Goal: Information Seeking & Learning: Learn about a topic

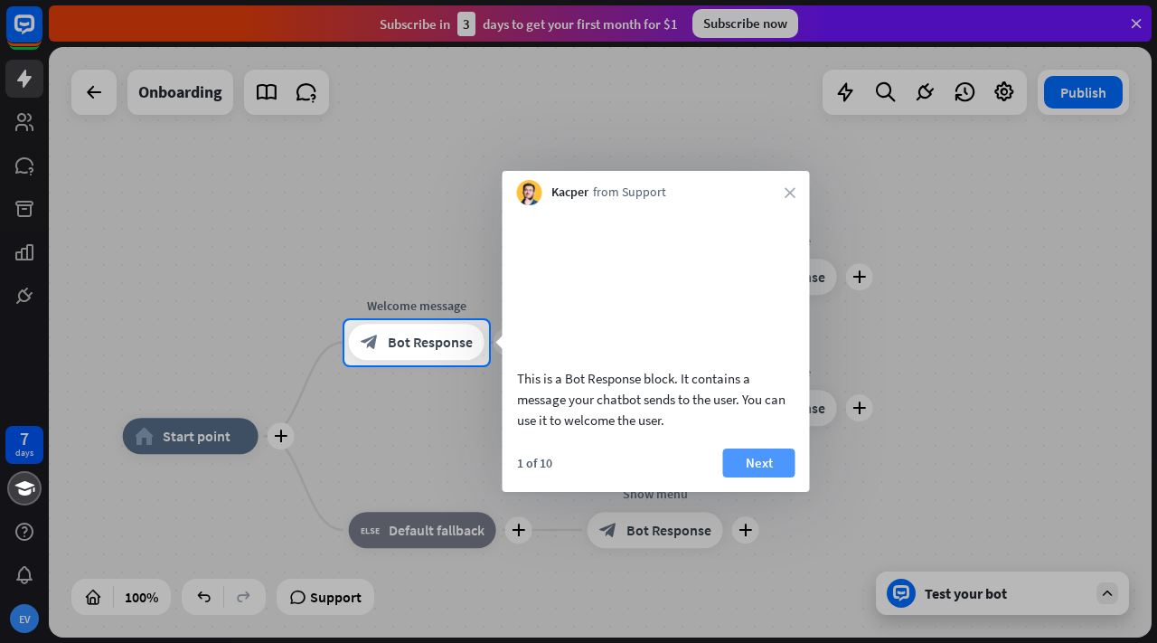
click at [757, 477] on button "Next" at bounding box center [759, 462] width 72 height 29
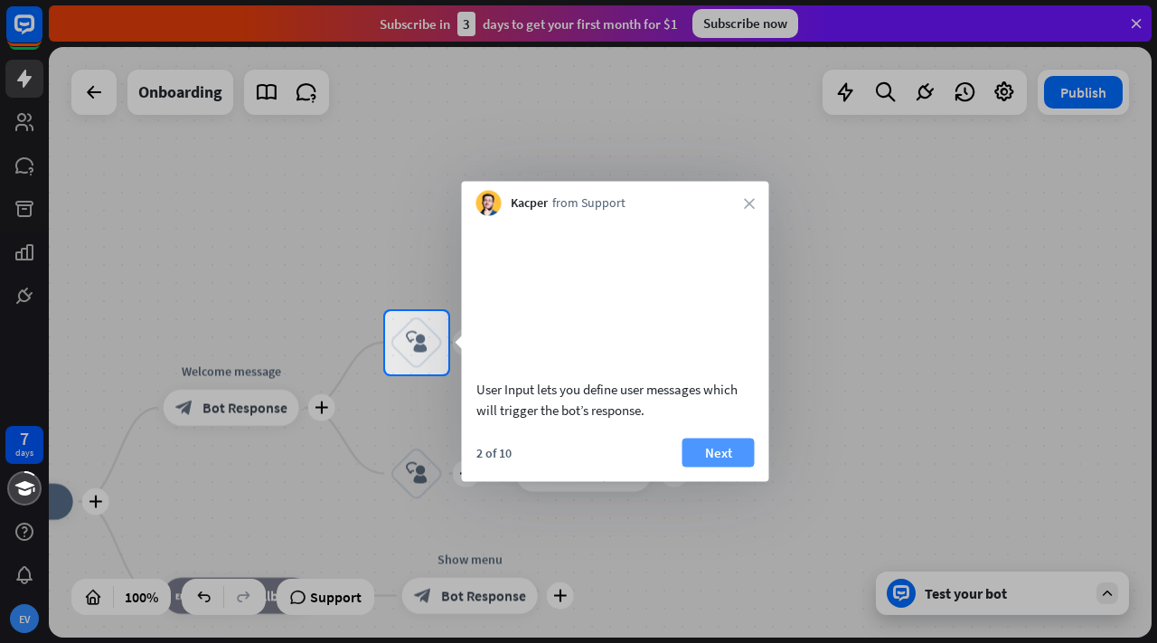
click at [747, 466] on button "Next" at bounding box center [718, 451] width 72 height 29
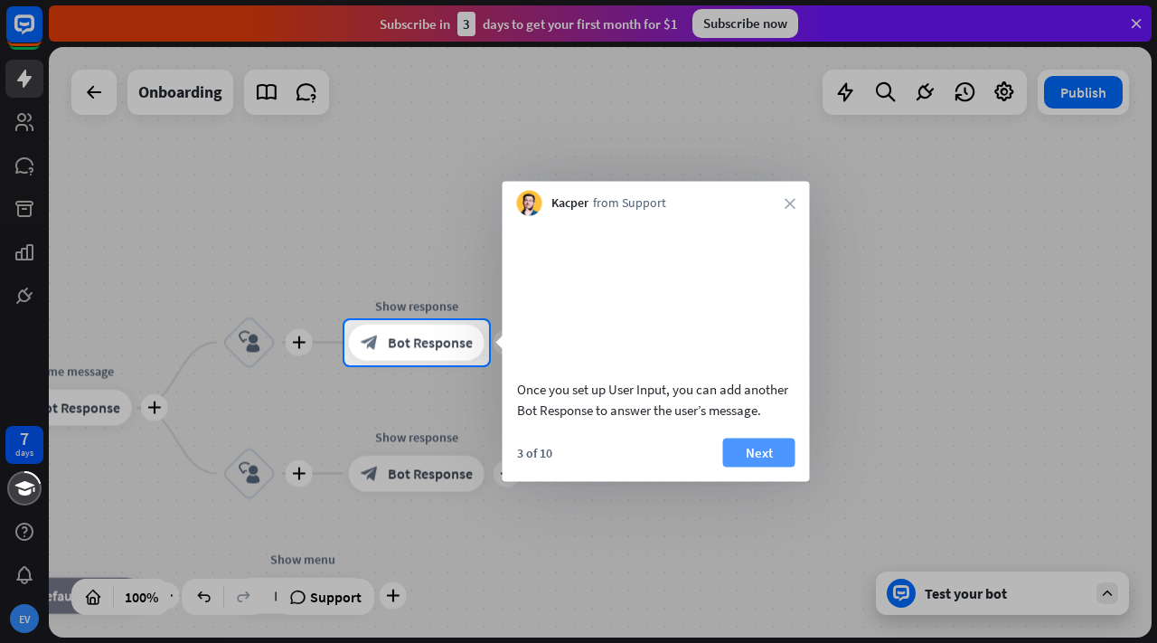
click at [756, 466] on button "Next" at bounding box center [759, 451] width 72 height 29
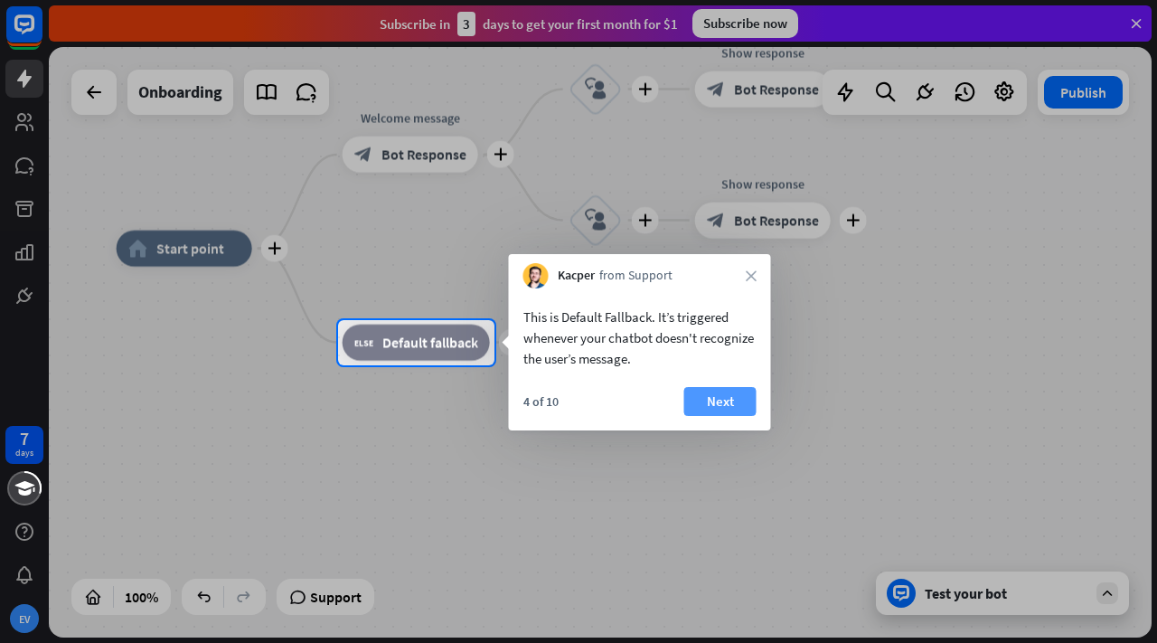
click at [724, 397] on button "Next" at bounding box center [720, 401] width 72 height 29
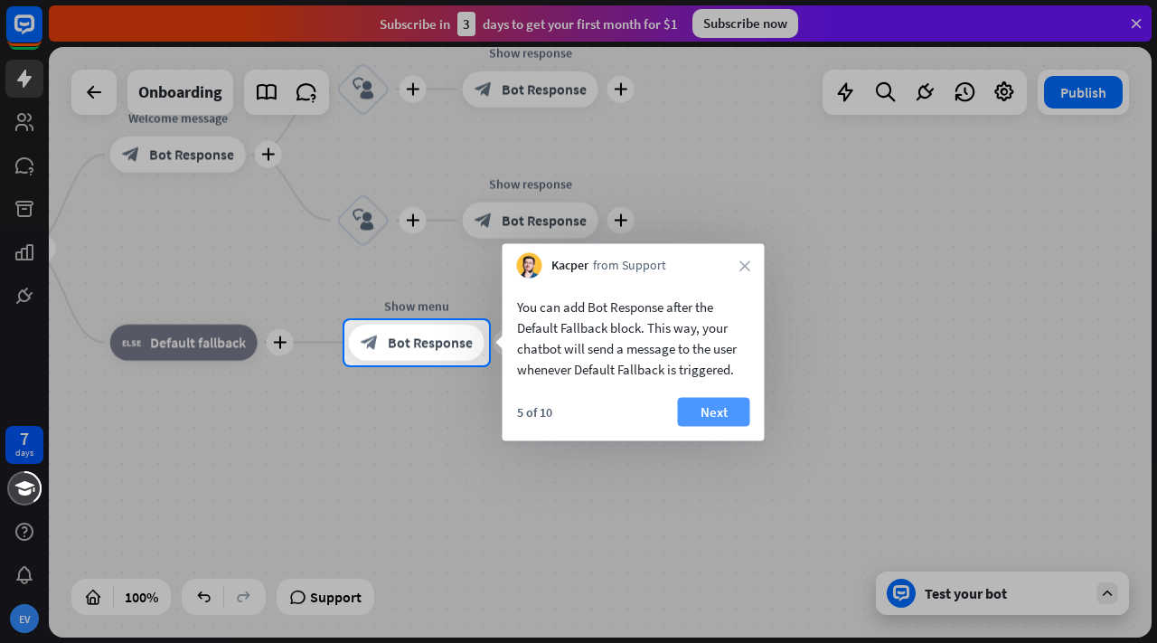
click at [709, 405] on button "Next" at bounding box center [714, 412] width 72 height 29
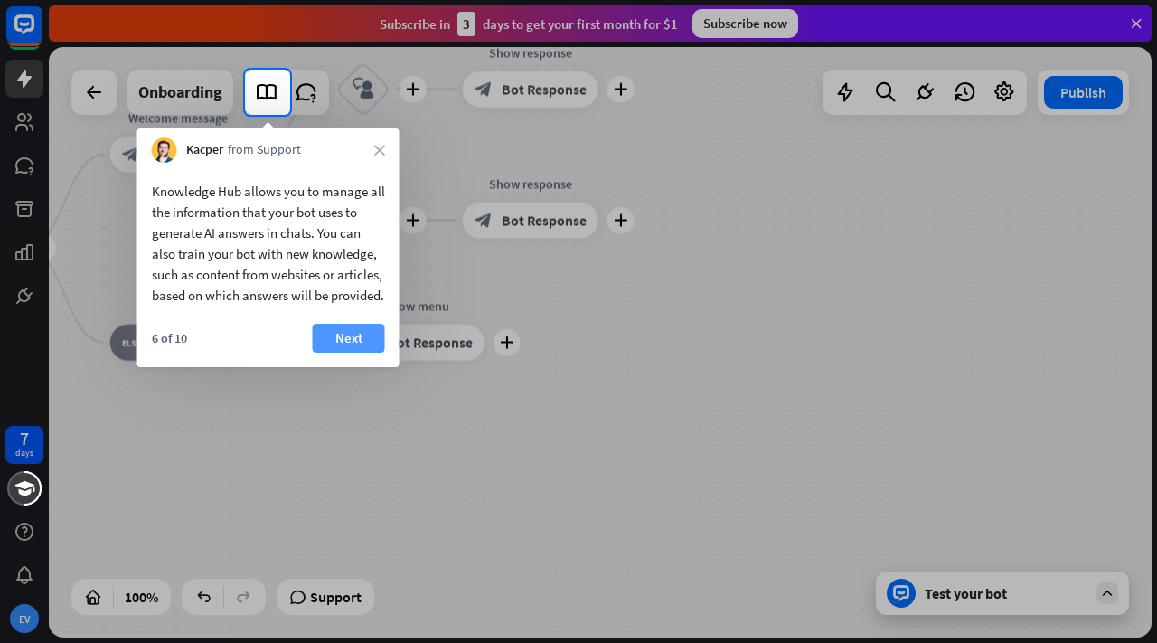
click at [343, 352] on button "Next" at bounding box center [349, 338] width 72 height 29
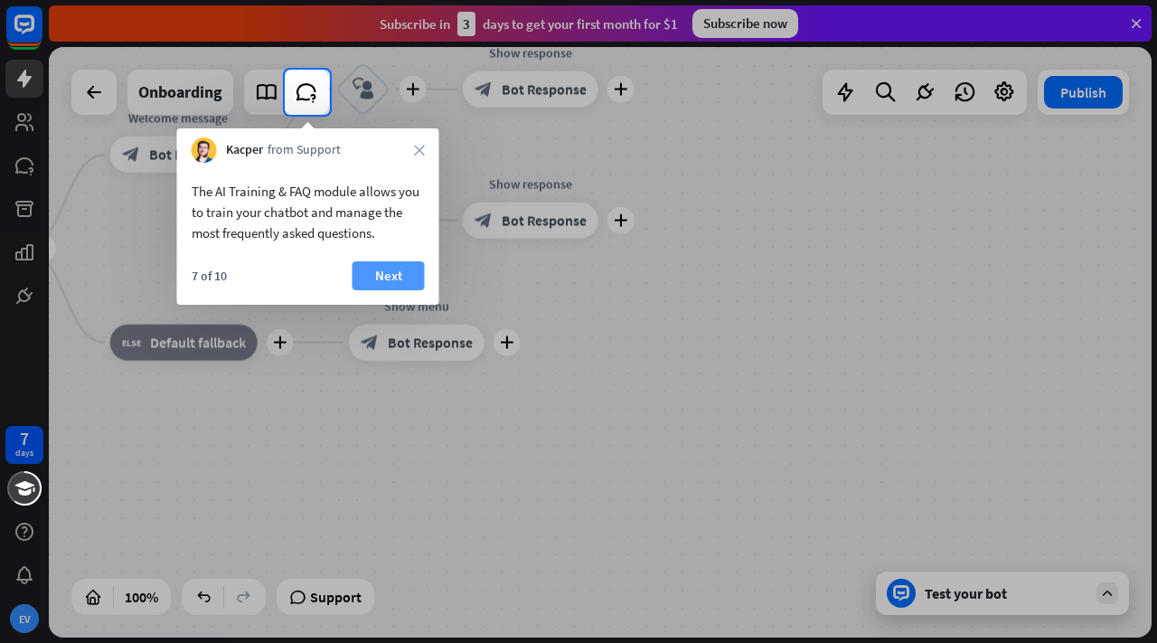
click at [387, 271] on button "Next" at bounding box center [388, 275] width 72 height 29
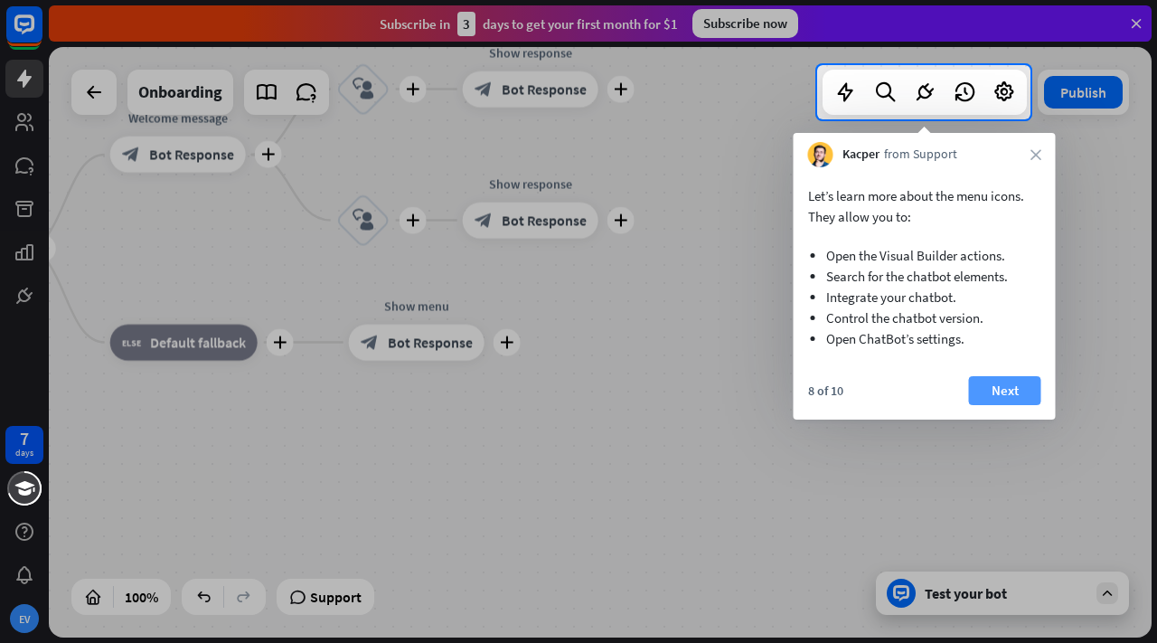
click at [1016, 394] on button "Next" at bounding box center [1005, 390] width 72 height 29
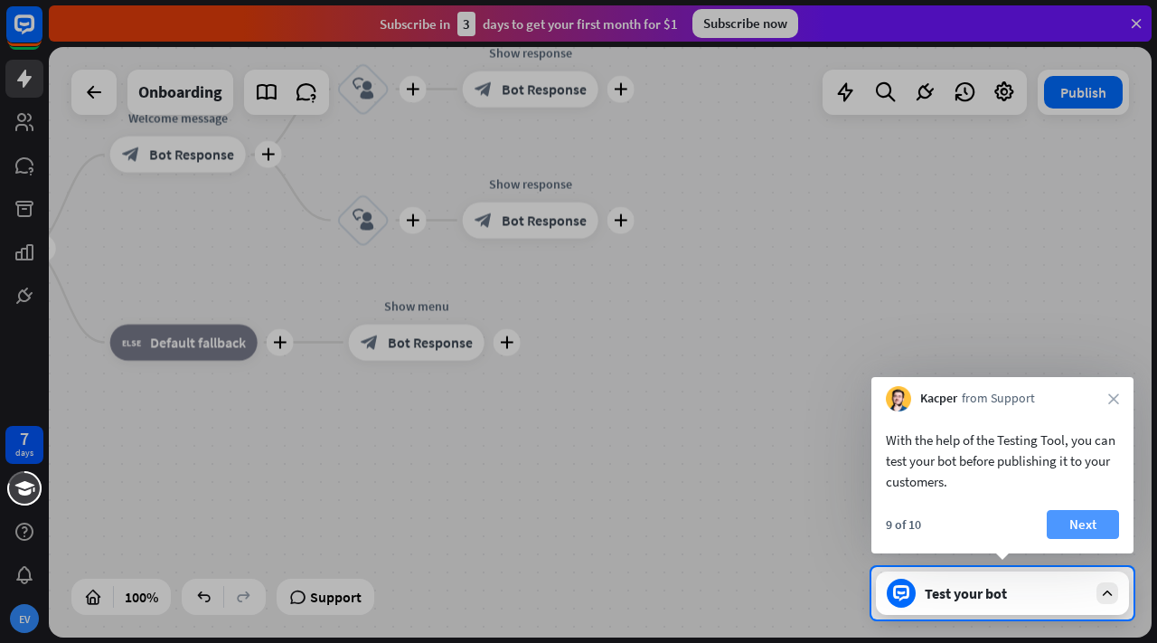
click at [1083, 530] on button "Next" at bounding box center [1083, 524] width 72 height 29
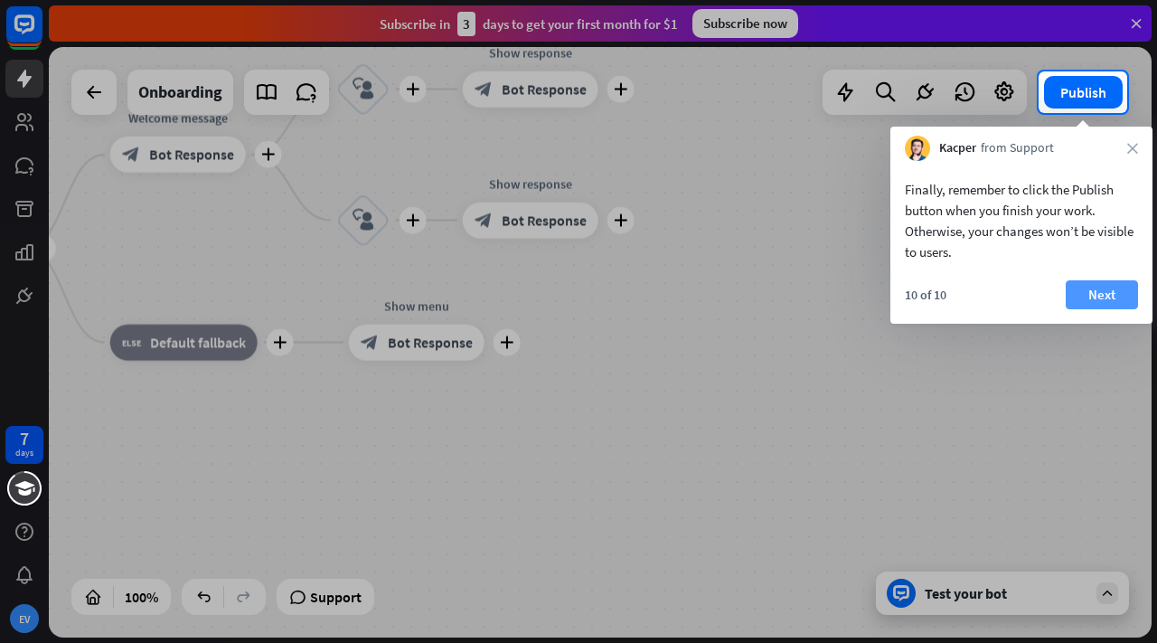
click at [1112, 290] on button "Next" at bounding box center [1101, 294] width 72 height 29
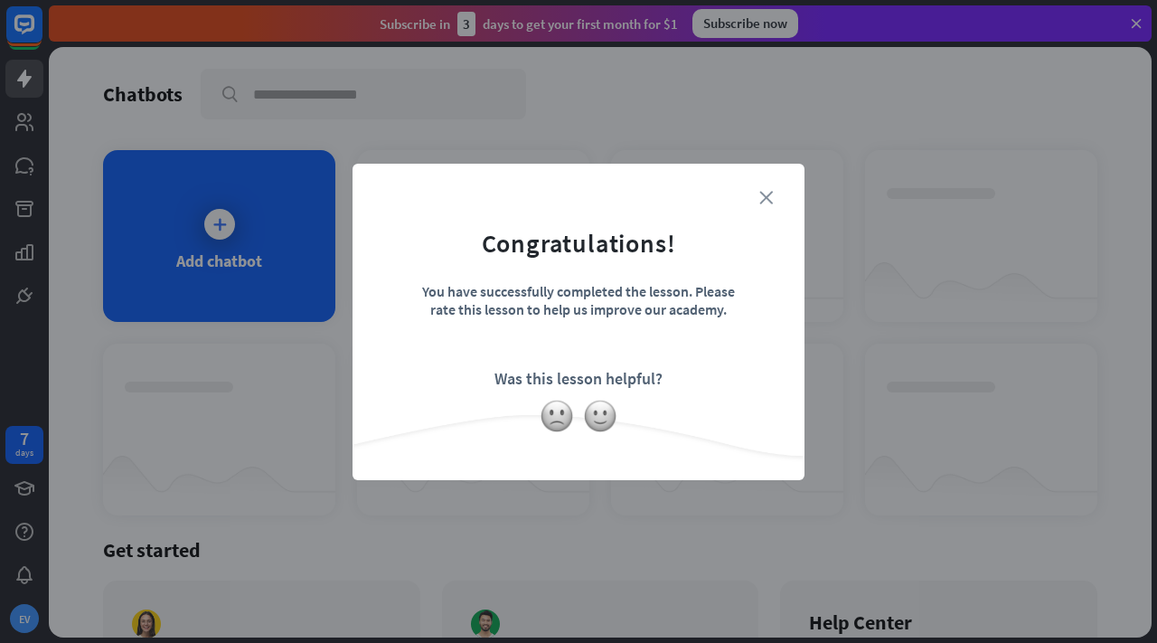
click at [762, 194] on icon "close" at bounding box center [766, 198] width 14 height 14
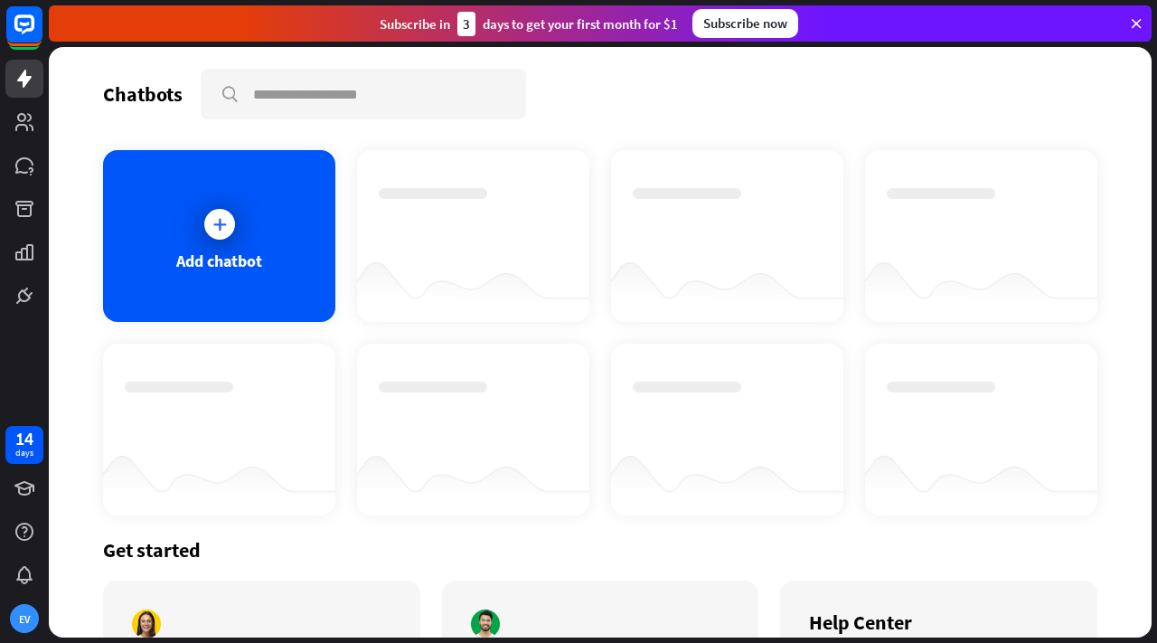
click at [1140, 23] on icon at bounding box center [1136, 23] width 16 height 16
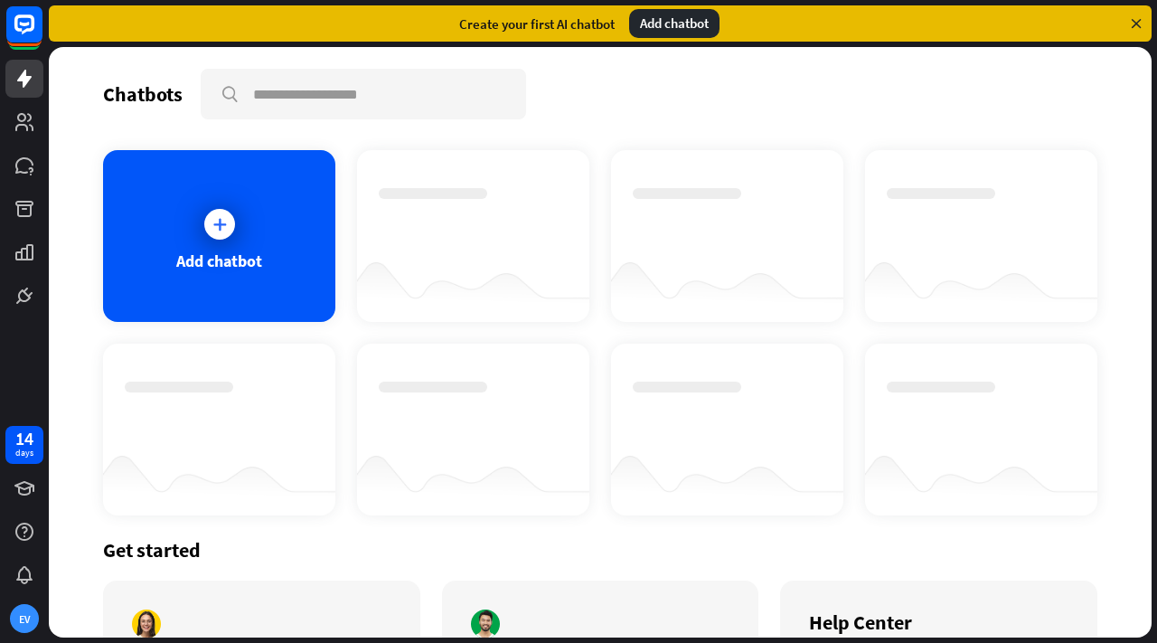
click at [1128, 24] on icon at bounding box center [1136, 23] width 16 height 16
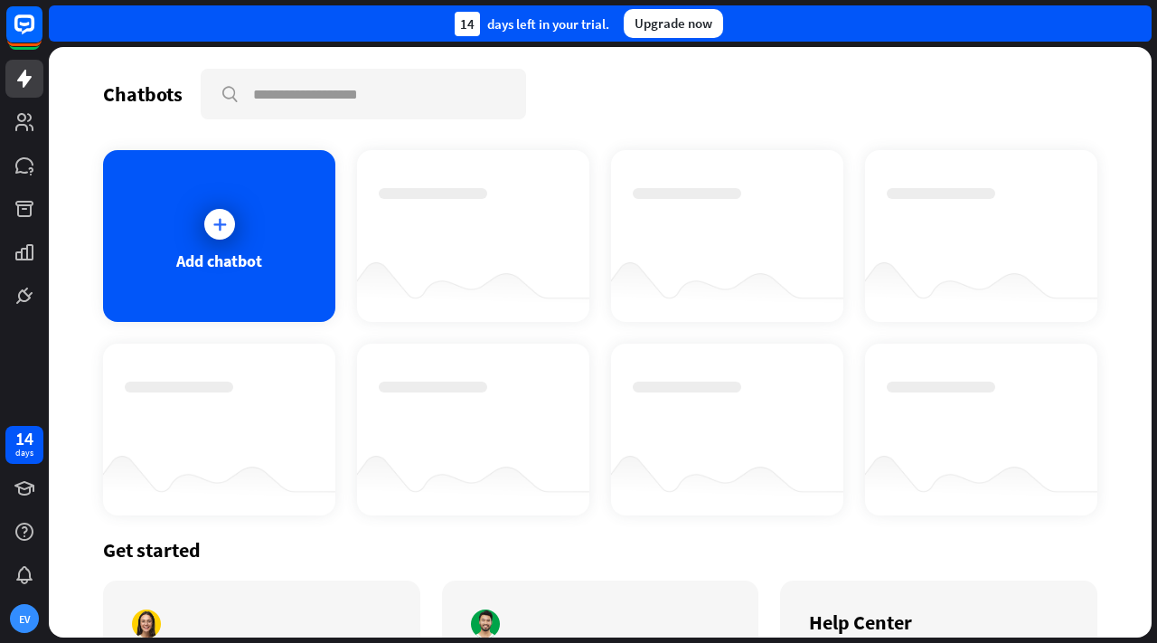
scroll to position [164, 0]
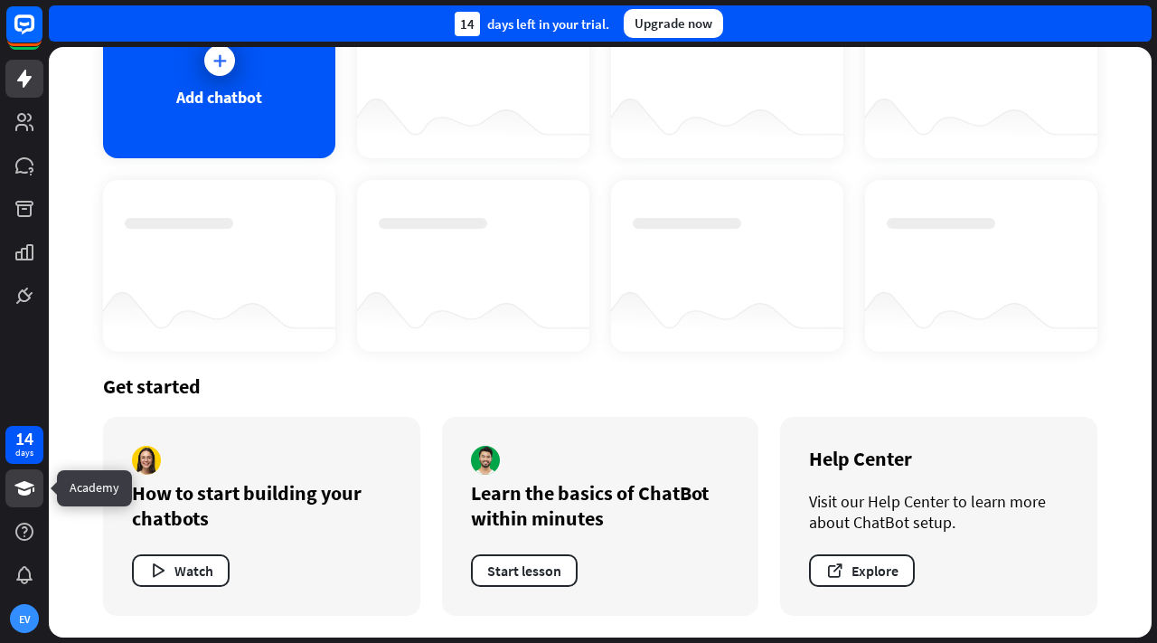
click at [17, 484] on icon at bounding box center [24, 488] width 20 height 14
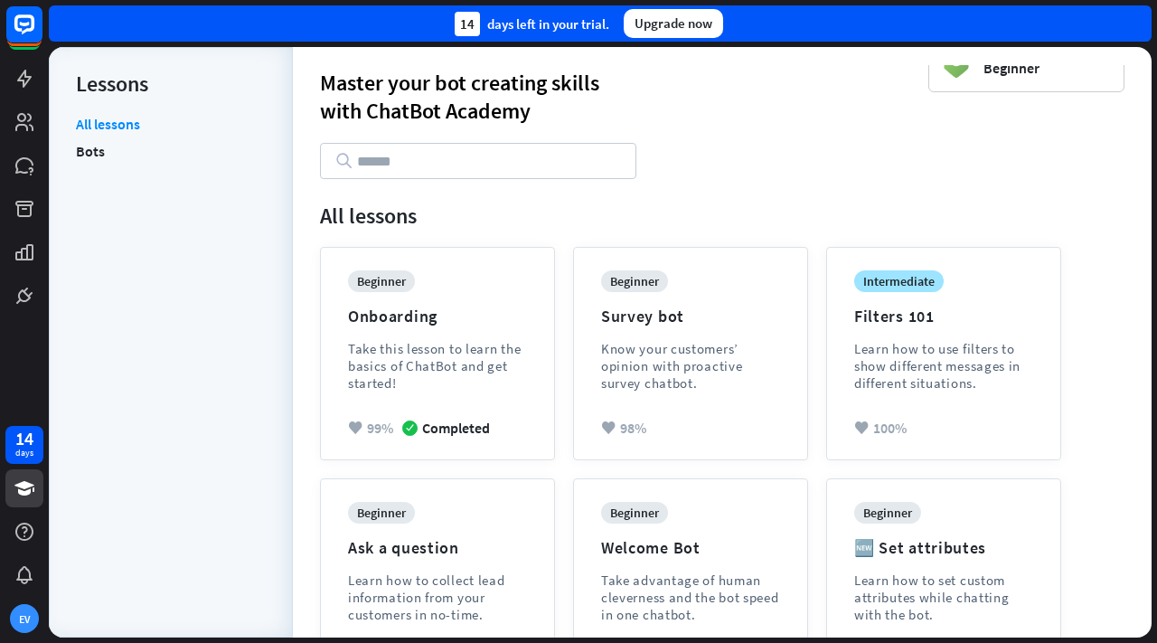
scroll to position [40, 0]
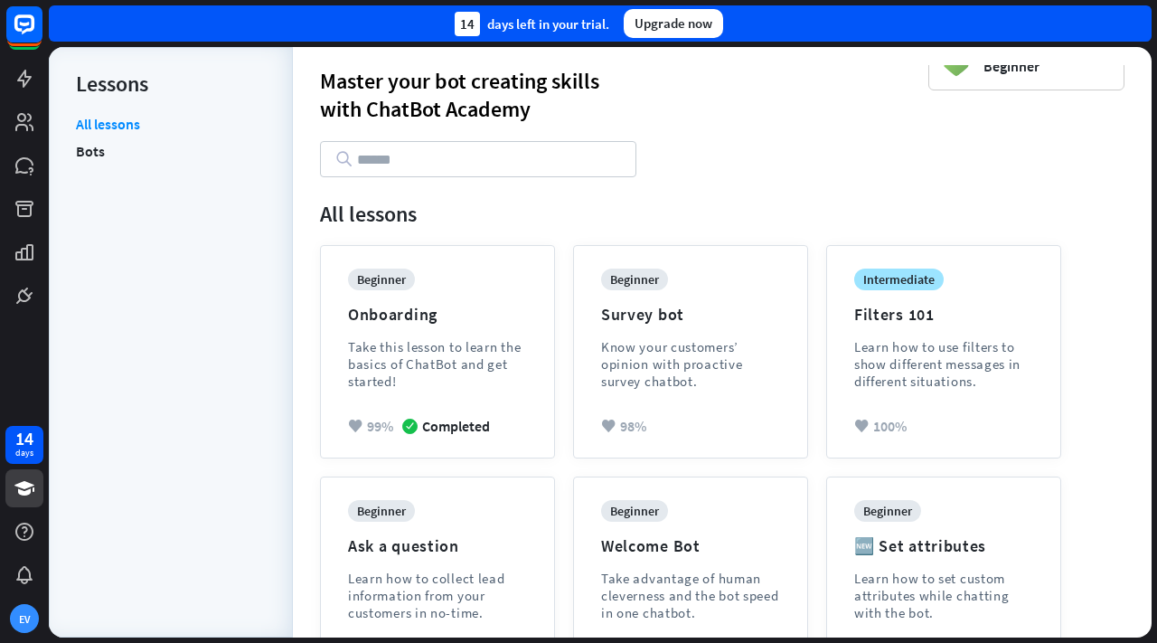
click at [70, 153] on div "menu Lessons All lessons Bots" at bounding box center [171, 342] width 244 height 590
click at [91, 156] on link "Bots" at bounding box center [90, 150] width 29 height 27
click at [88, 116] on link "All lessons" at bounding box center [108, 126] width 64 height 23
click at [94, 153] on link "Bots" at bounding box center [90, 150] width 29 height 27
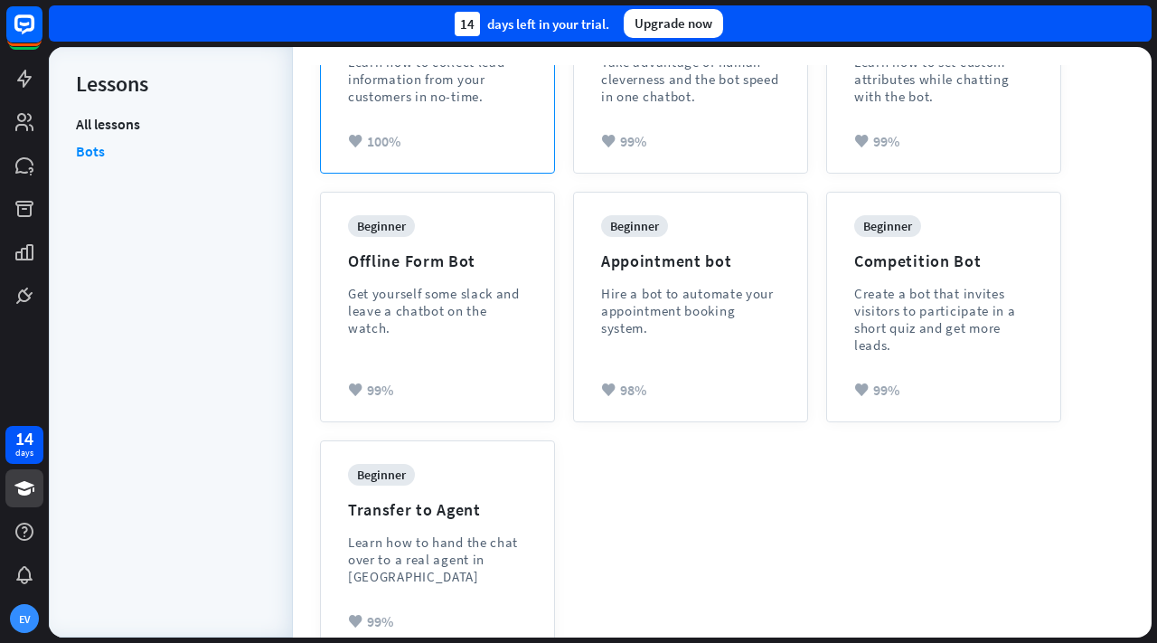
scroll to position [589, 0]
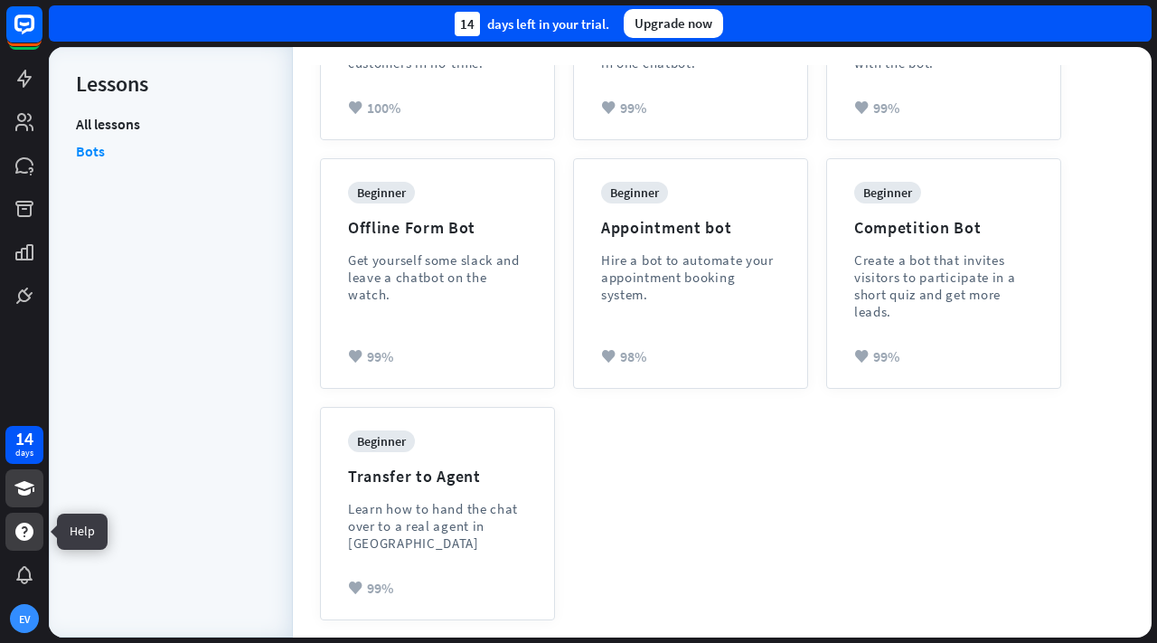
click at [36, 530] on div at bounding box center [24, 531] width 38 height 38
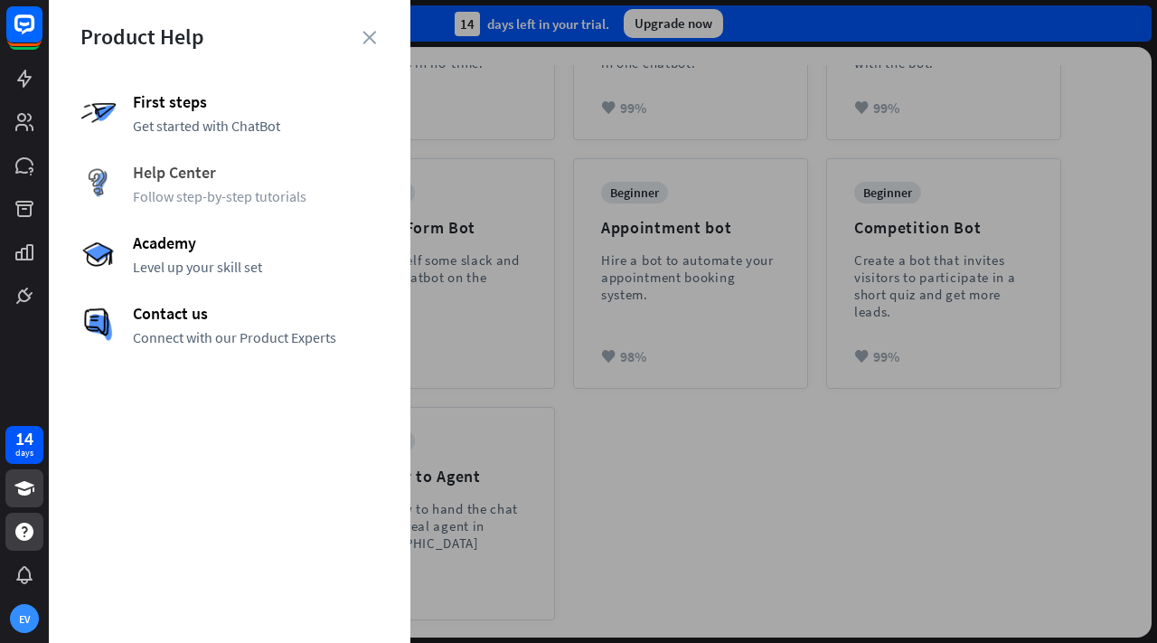
click at [306, 189] on span "Follow step-by-step tutorials" at bounding box center [256, 196] width 246 height 18
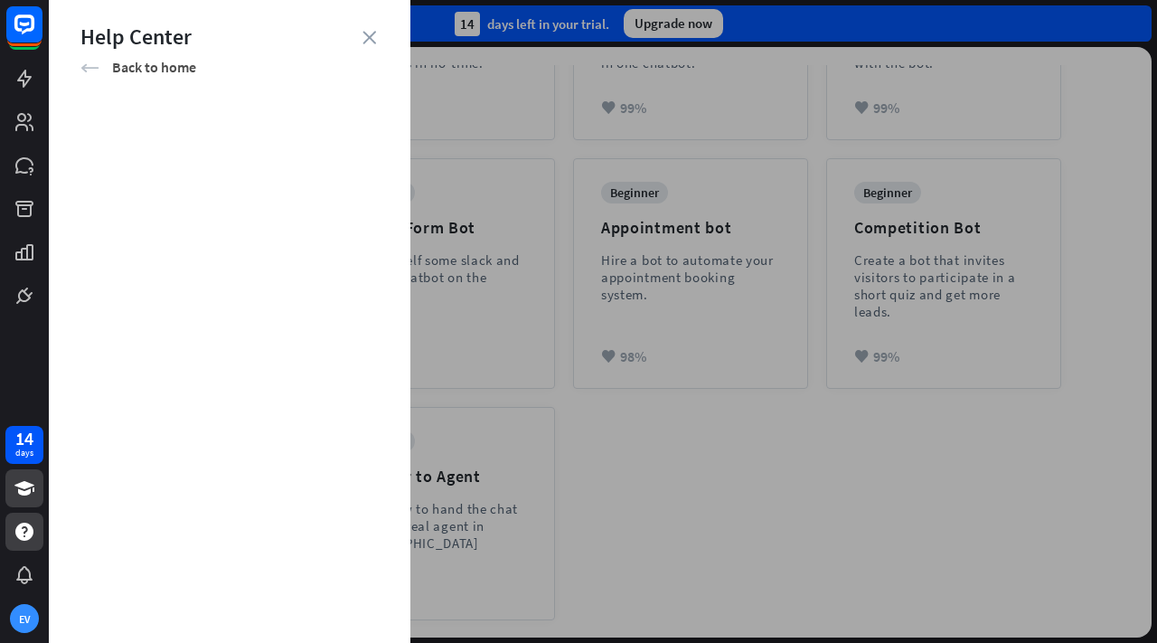
click at [84, 73] on icon "arrow_left" at bounding box center [89, 68] width 19 height 18
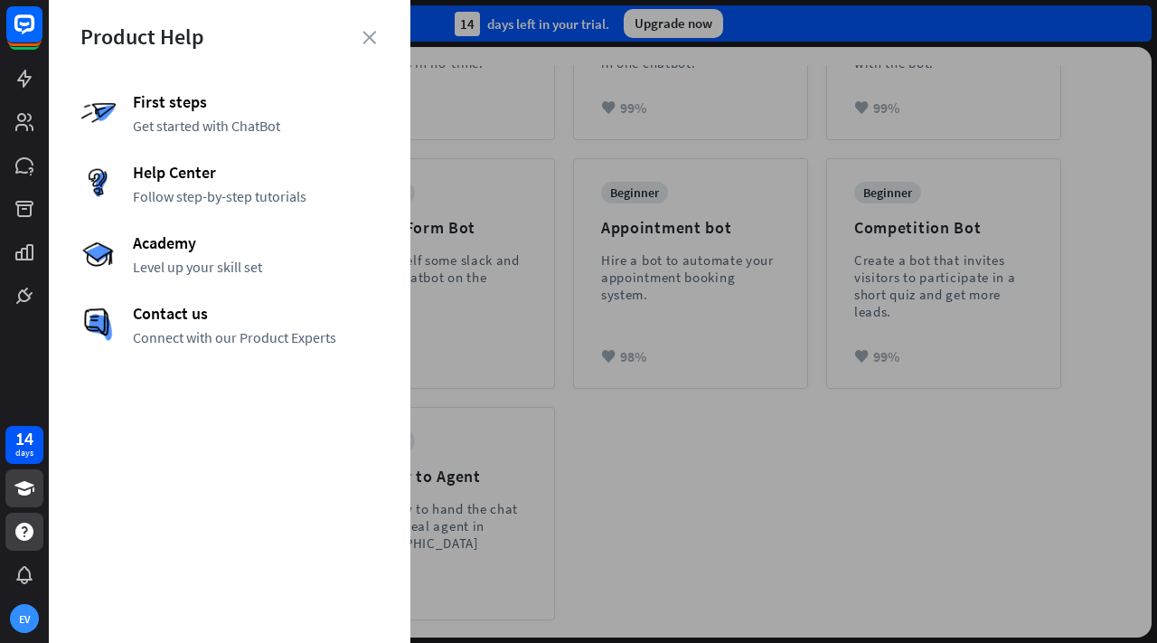
click at [173, 135] on div "First steps Get started with ChatBot Help Center Follow step-by-step tutorials …" at bounding box center [229, 218] width 298 height 255
click at [173, 118] on span "Get started with ChatBot" at bounding box center [256, 126] width 246 height 18
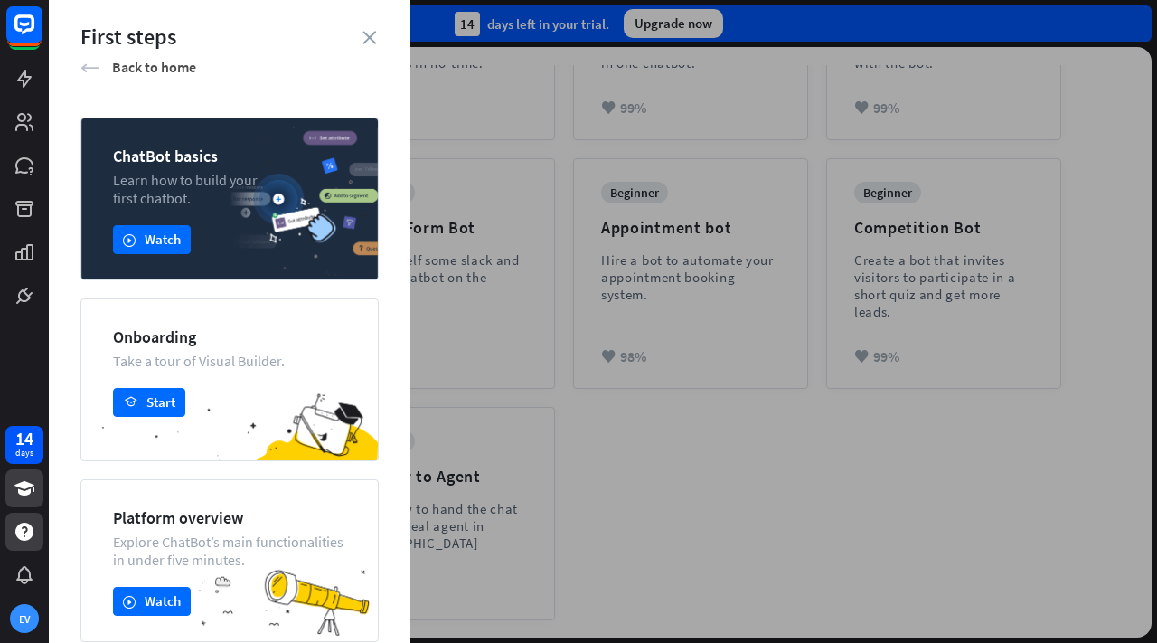
click at [93, 61] on icon "arrow_left" at bounding box center [89, 68] width 19 height 18
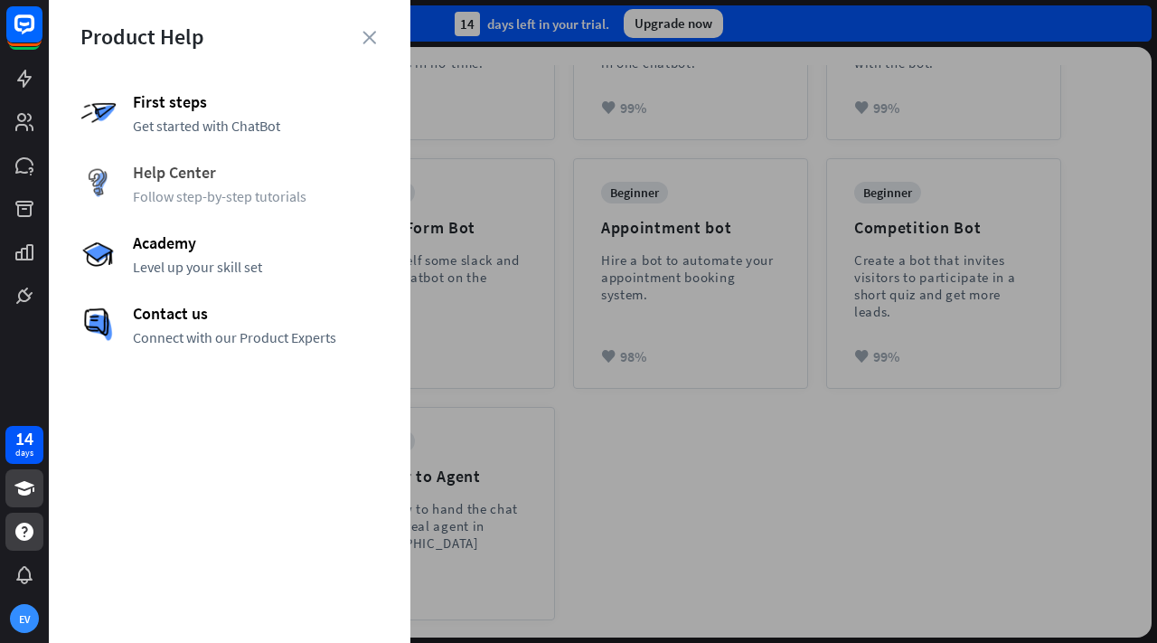
click at [192, 175] on span "Help Center" at bounding box center [256, 172] width 246 height 21
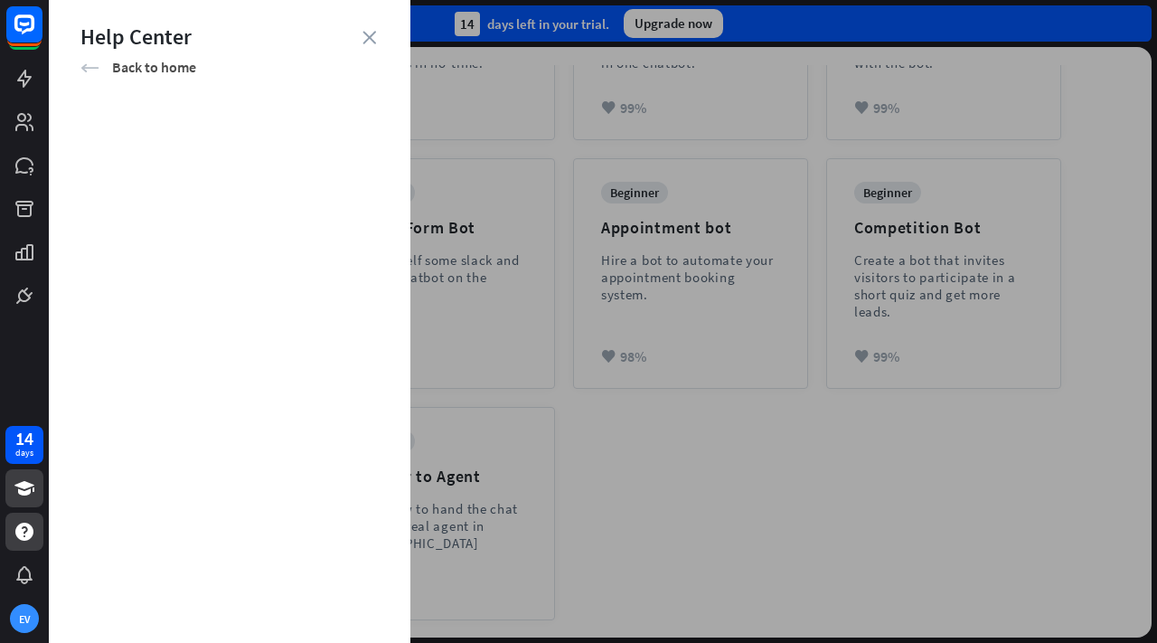
click at [86, 62] on icon "arrow_left" at bounding box center [89, 68] width 19 height 18
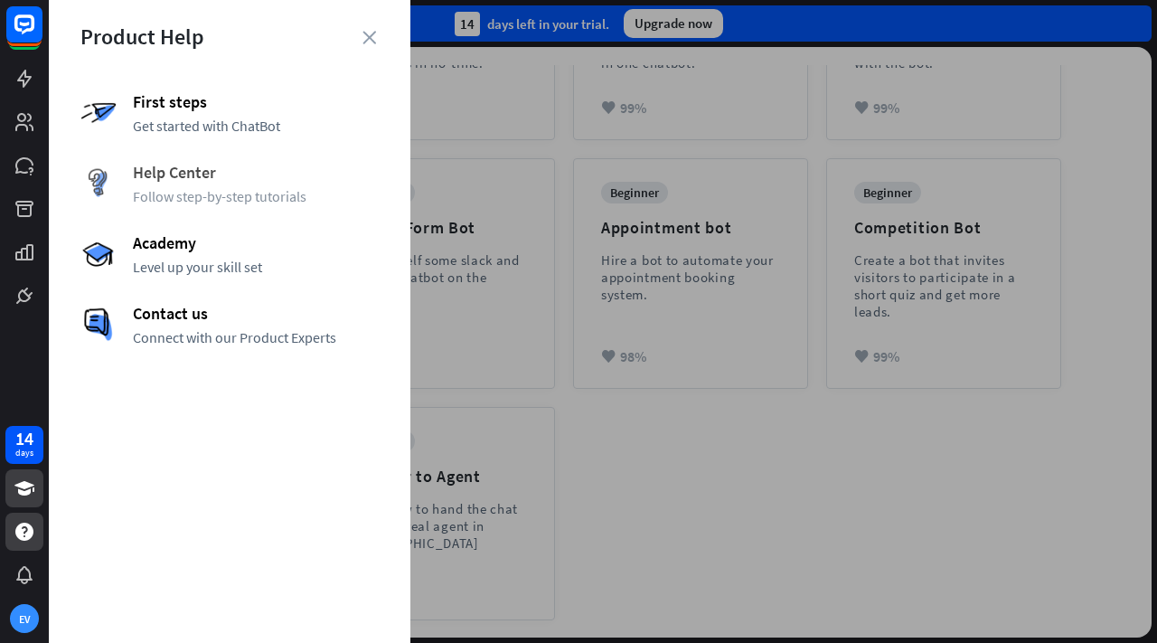
click at [174, 177] on span "Help Center" at bounding box center [256, 172] width 246 height 21
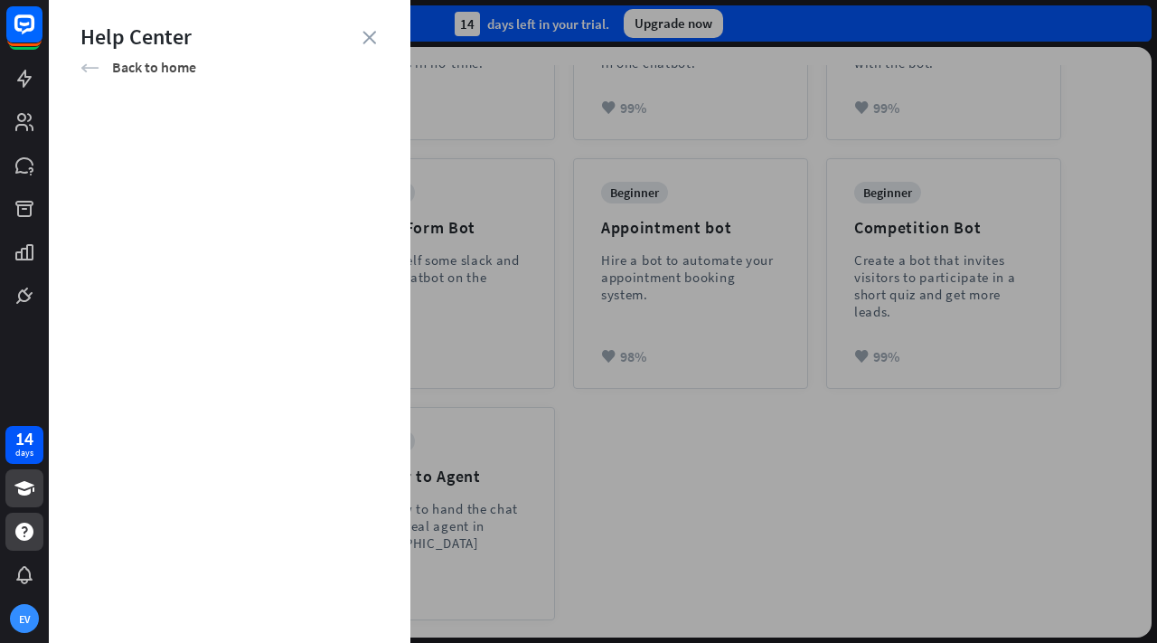
click at [90, 68] on icon "arrow_left" at bounding box center [89, 68] width 19 height 18
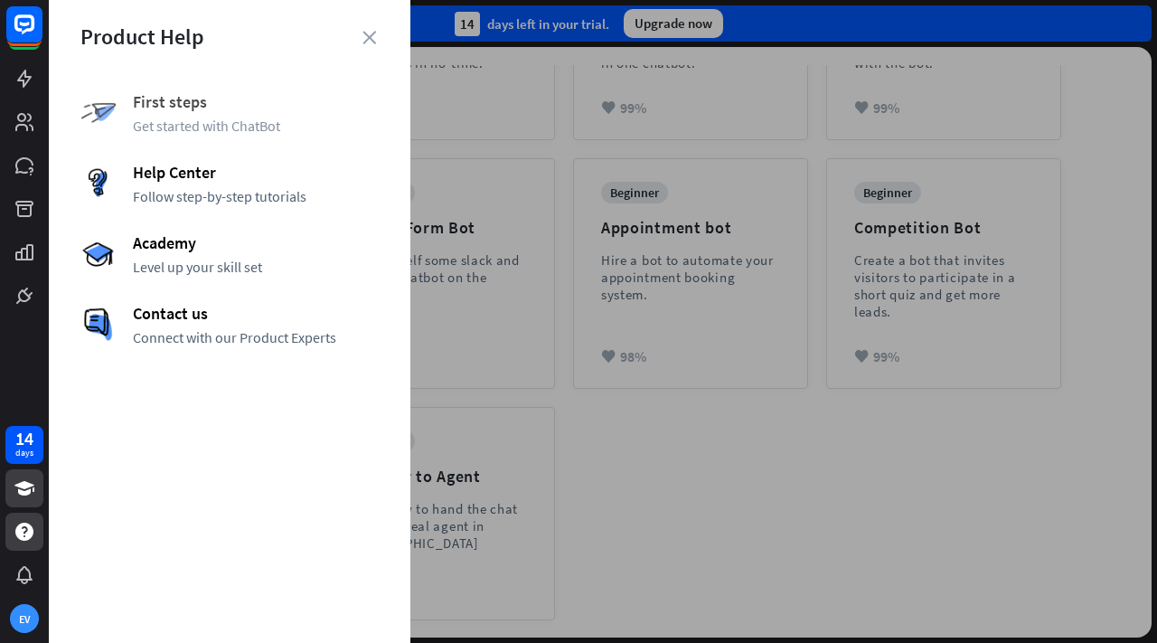
click at [212, 110] on span "First steps" at bounding box center [256, 101] width 246 height 21
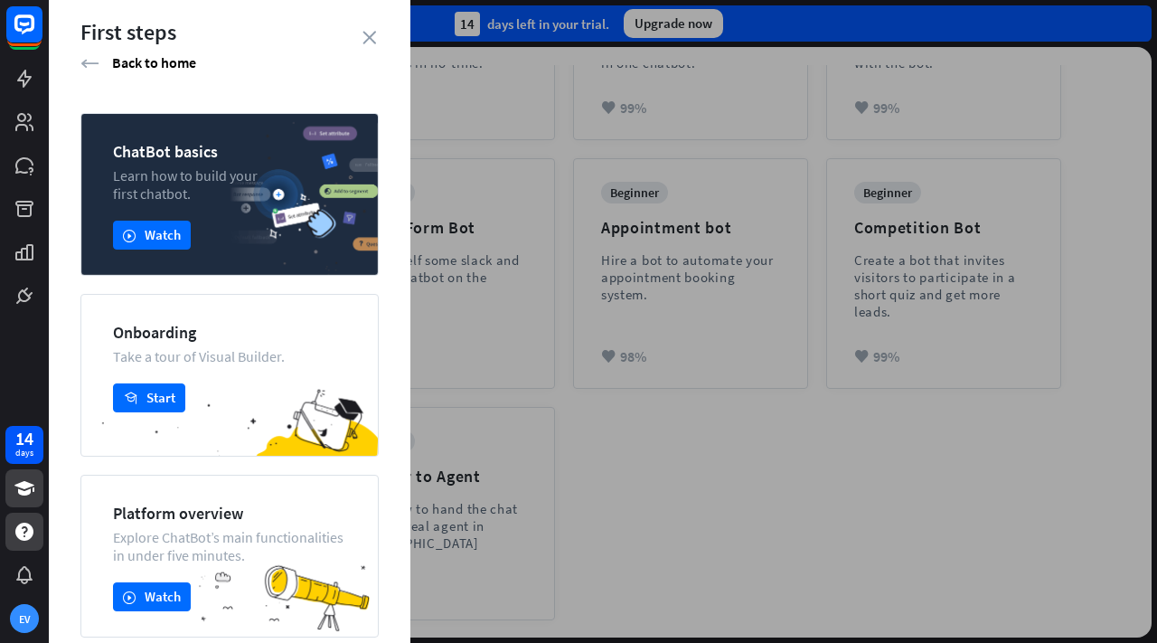
scroll to position [0, 0]
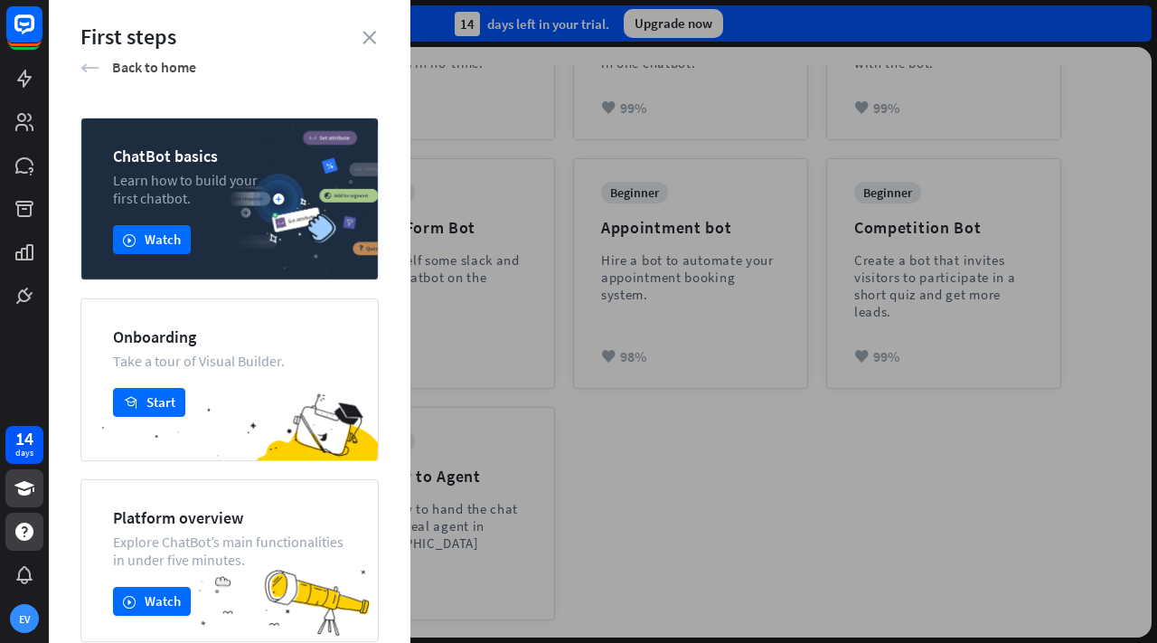
click at [83, 59] on icon "arrow_left" at bounding box center [89, 68] width 19 height 18
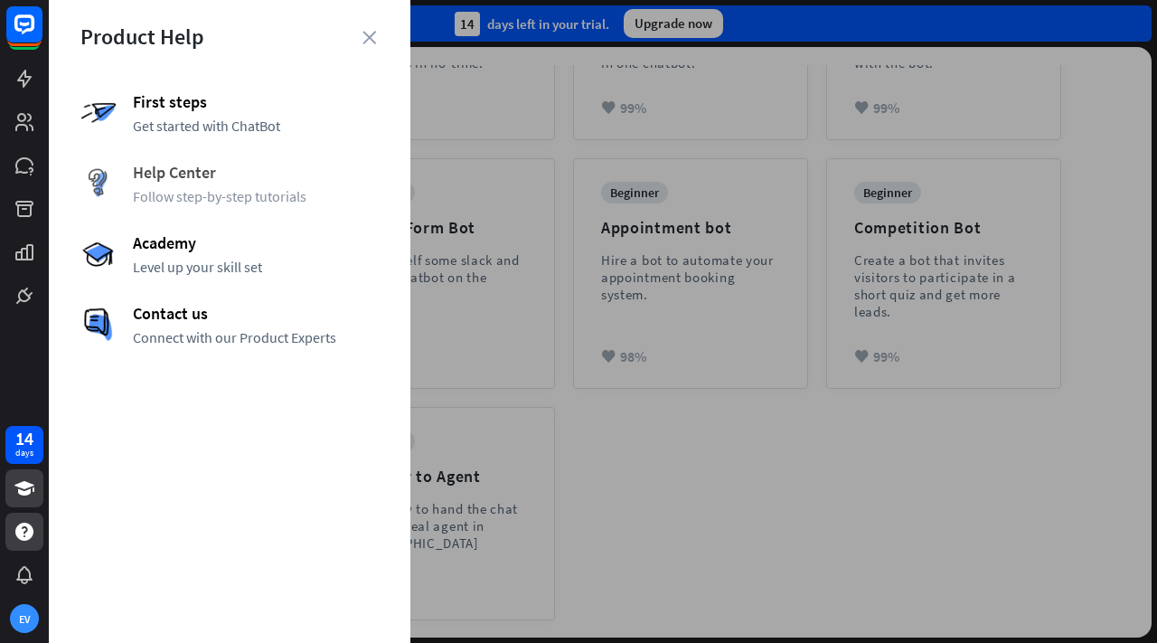
click at [245, 177] on span "Help Center" at bounding box center [256, 172] width 246 height 21
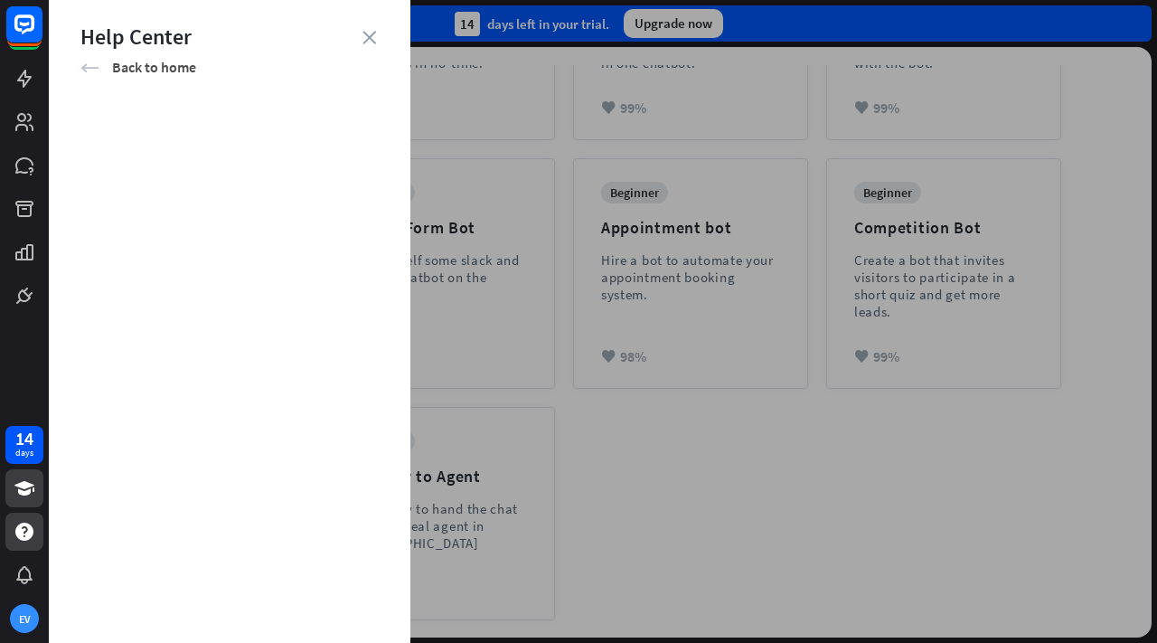
click at [98, 64] on icon "arrow_left" at bounding box center [89, 68] width 19 height 18
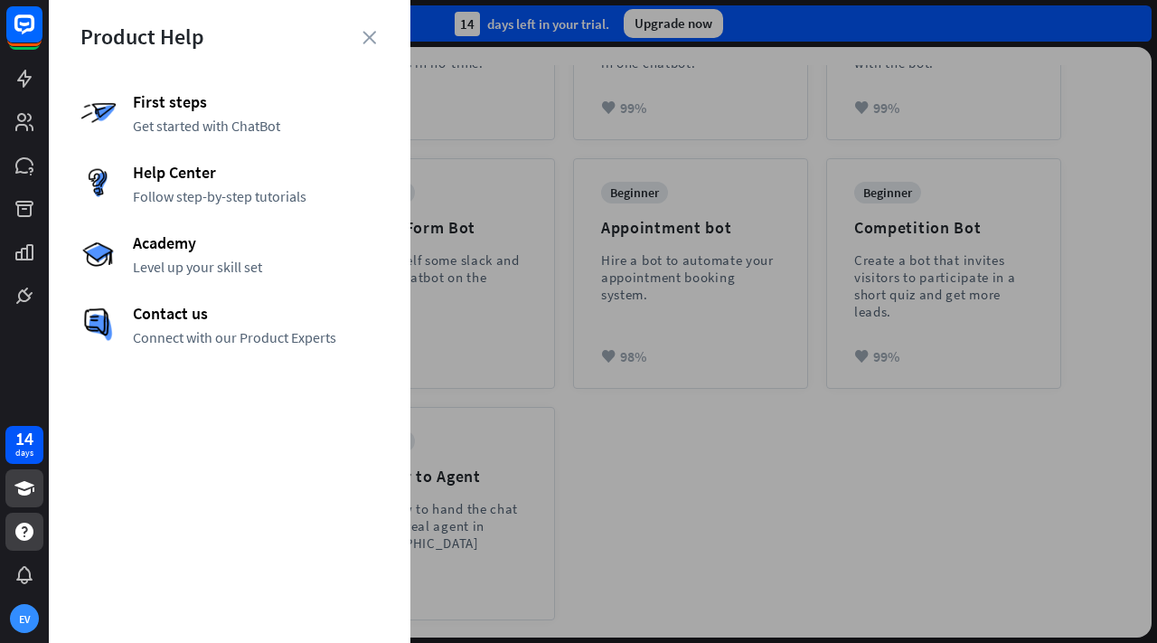
click at [185, 205] on div "First steps Get started with ChatBot Help Center Follow step-by-step tutorials …" at bounding box center [229, 218] width 298 height 255
click at [183, 178] on span "Help Center" at bounding box center [256, 172] width 246 height 21
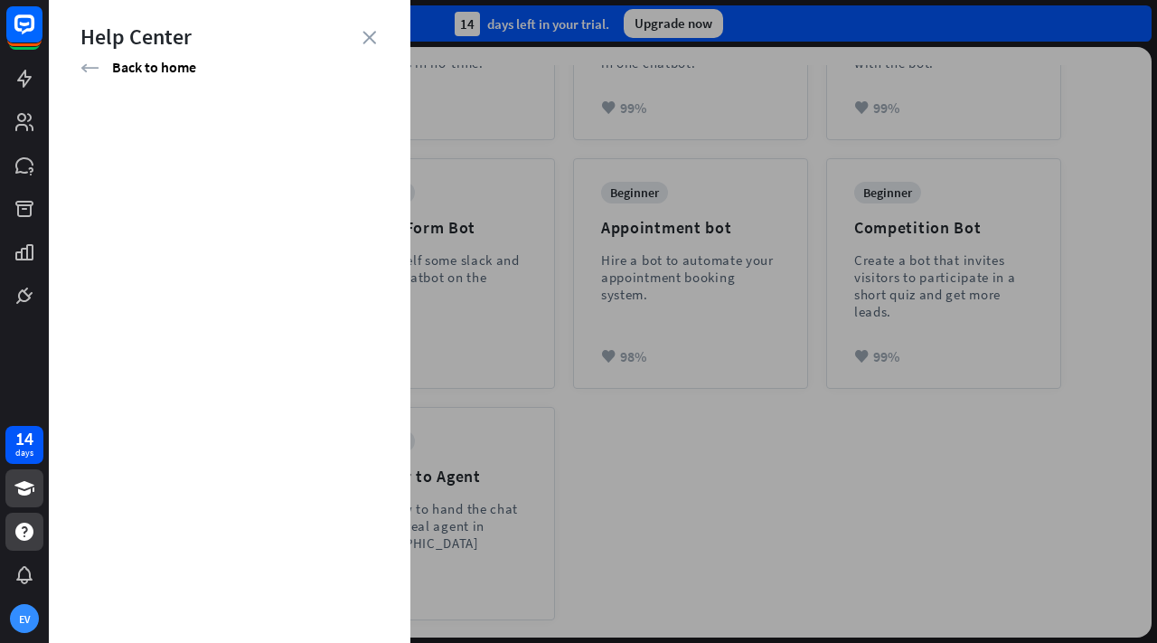
click at [365, 46] on div "Help Center" at bounding box center [229, 37] width 298 height 28
click at [365, 35] on icon "close" at bounding box center [369, 38] width 14 height 14
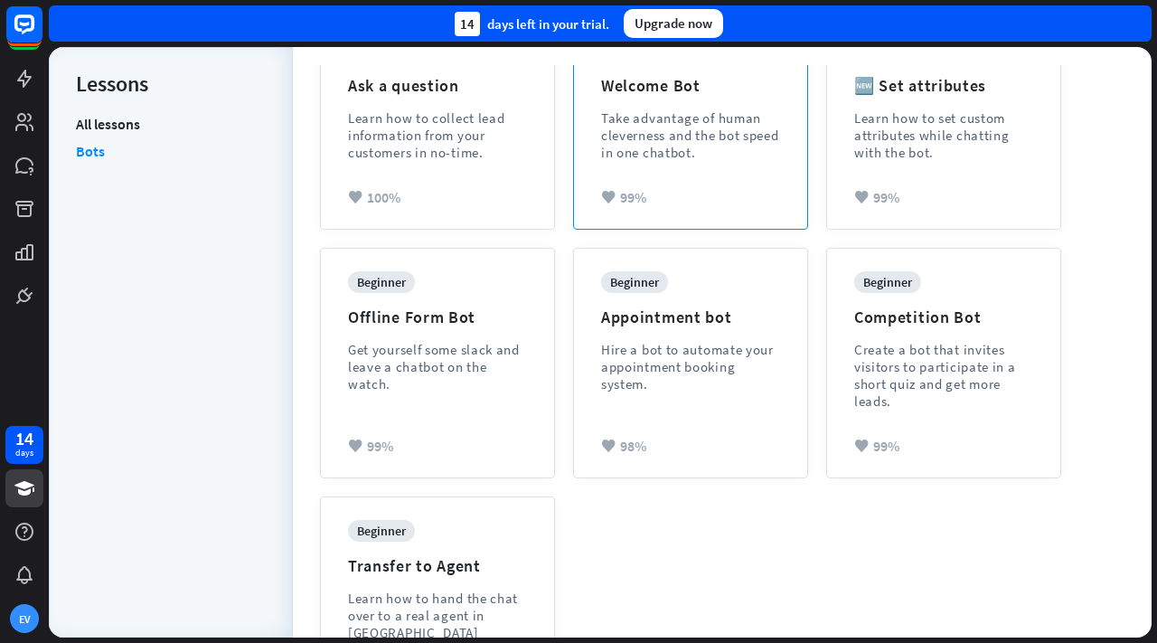
scroll to position [503, 0]
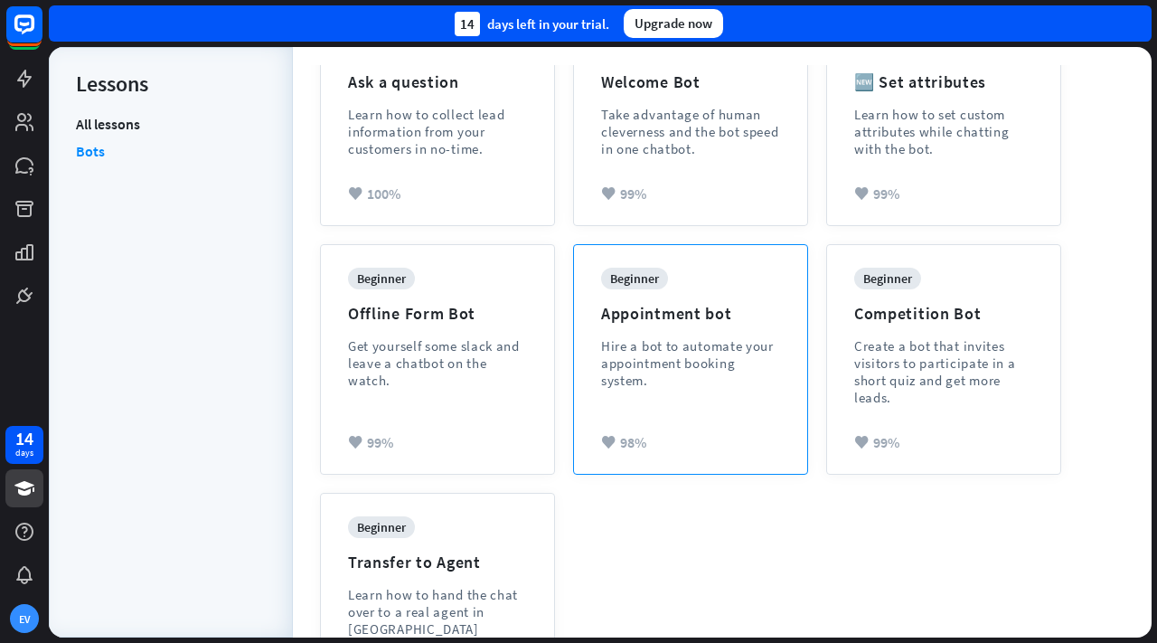
click at [662, 382] on div "Hire a bot to automate your appointment booking system." at bounding box center [690, 363] width 179 height 52
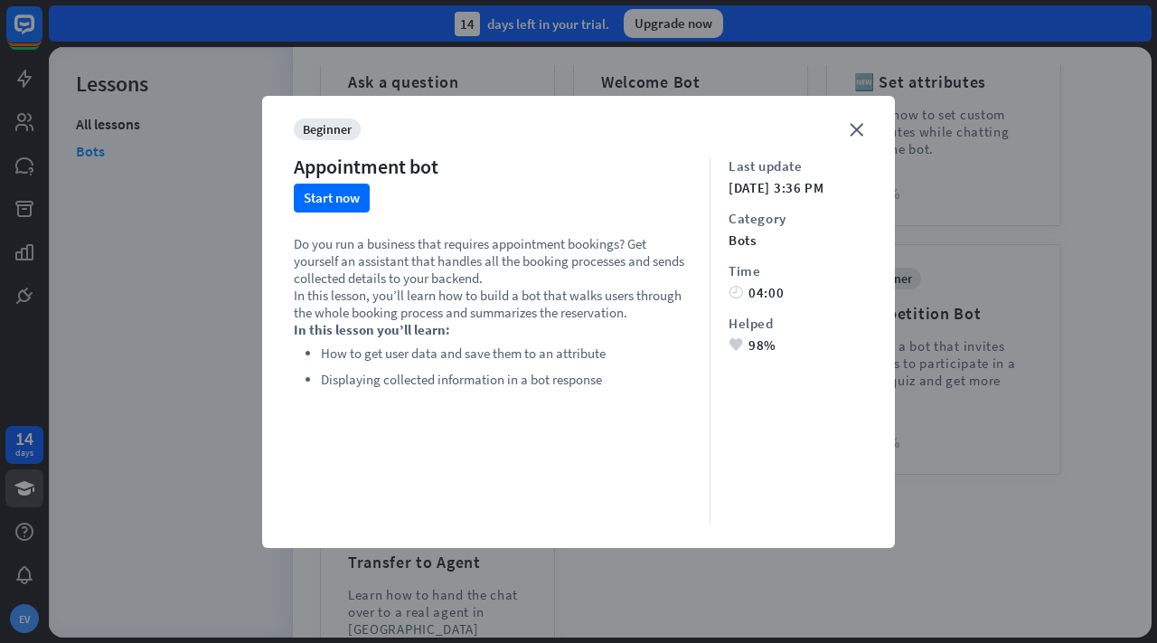
click at [845, 137] on div "close beginner Appointment bot Start now Do you run a business that requires ap…" at bounding box center [578, 322] width 633 height 452
click at [851, 127] on icon "close" at bounding box center [857, 130] width 14 height 14
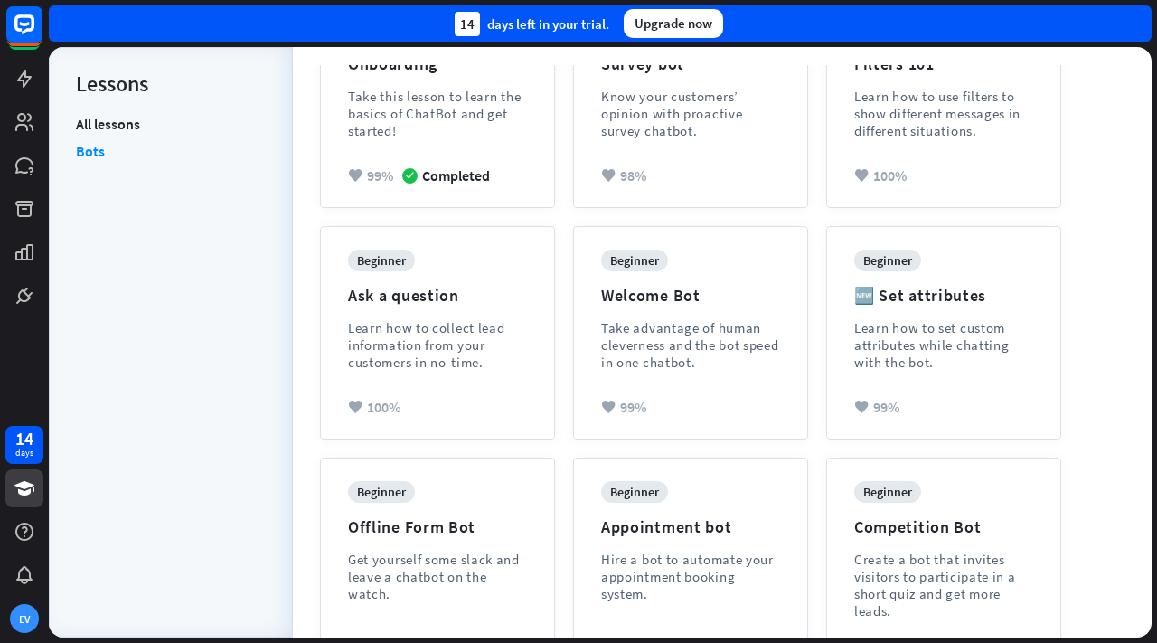
scroll to position [0, 0]
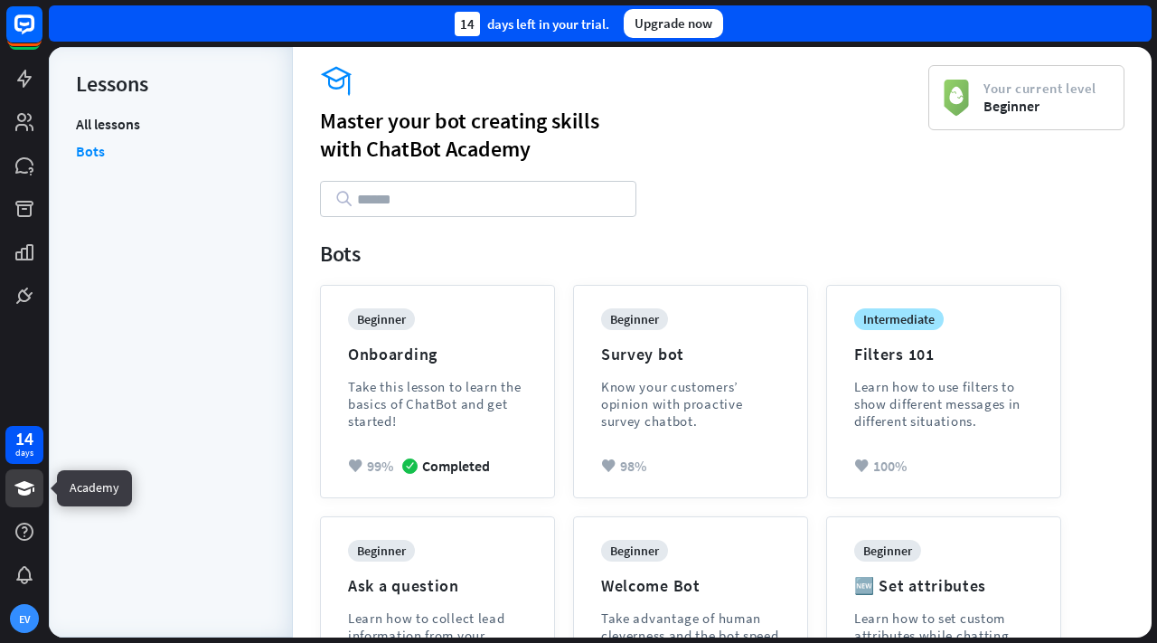
click at [33, 501] on link at bounding box center [24, 488] width 38 height 38
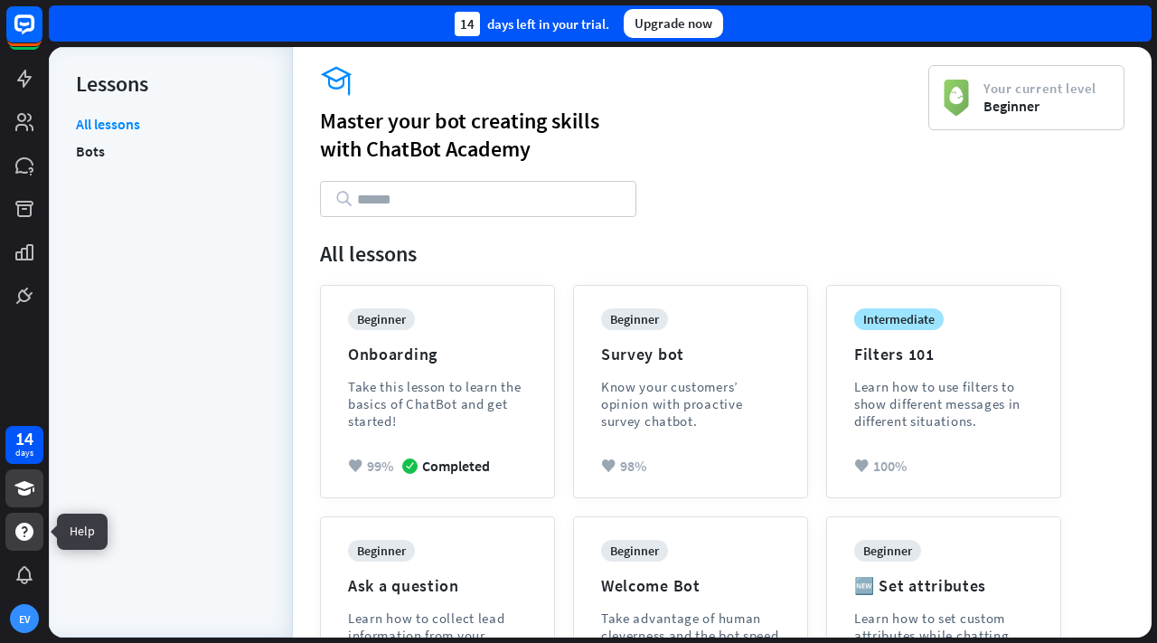
click at [33, 537] on icon at bounding box center [25, 532] width 22 height 22
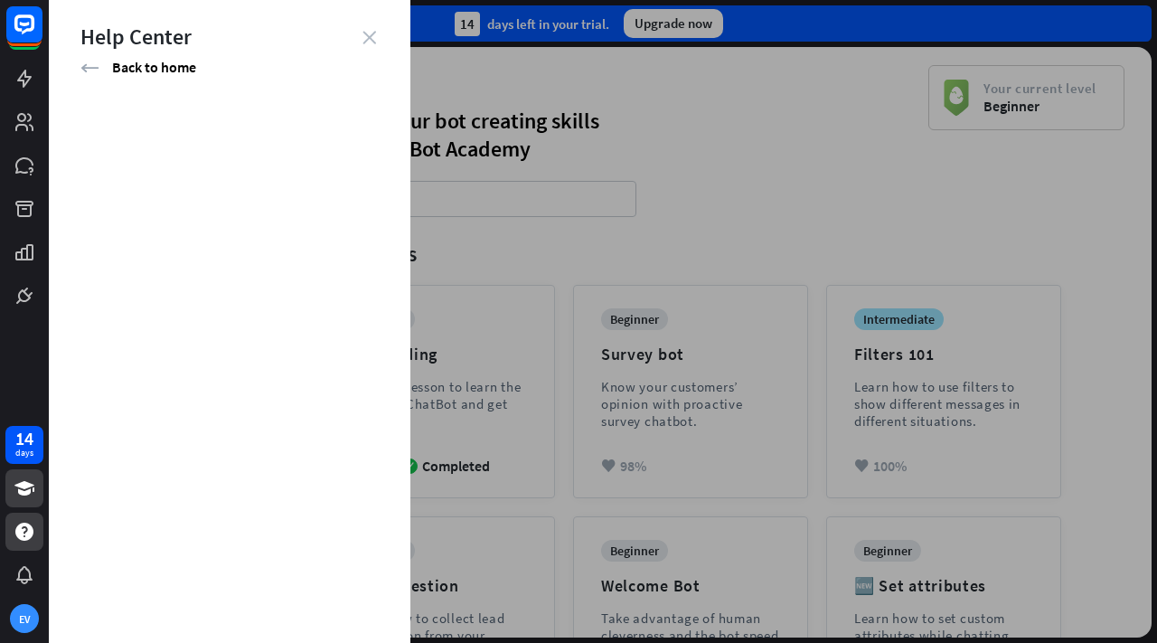
click at [365, 37] on icon "close" at bounding box center [369, 38] width 14 height 14
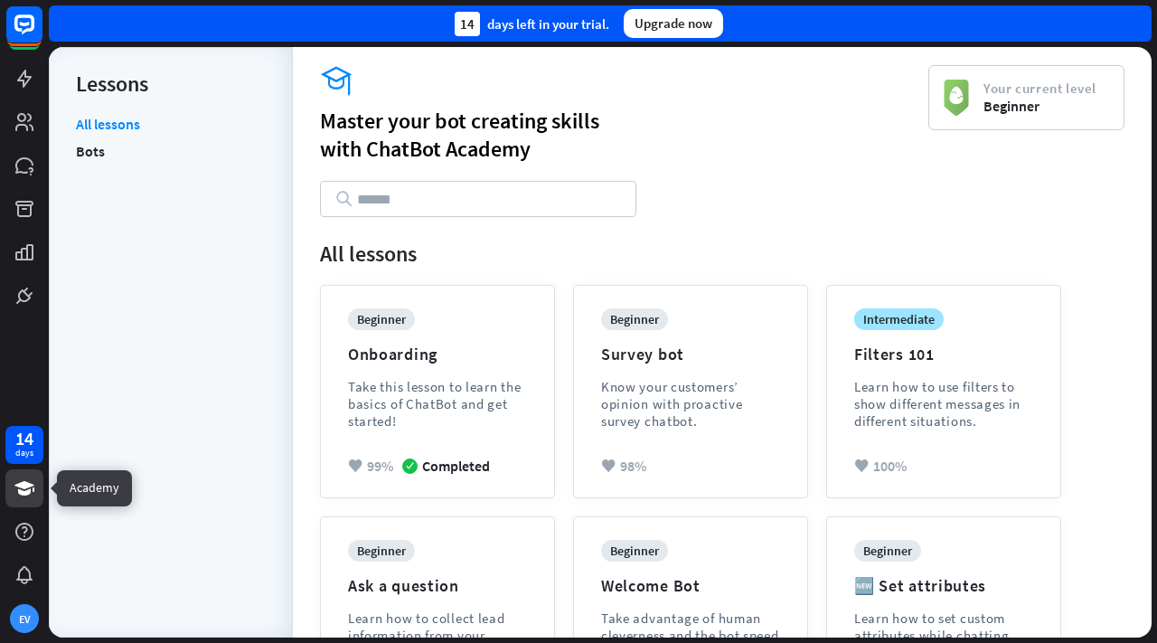
click at [22, 493] on icon at bounding box center [24, 488] width 20 height 14
click at [33, 517] on div at bounding box center [24, 531] width 38 height 38
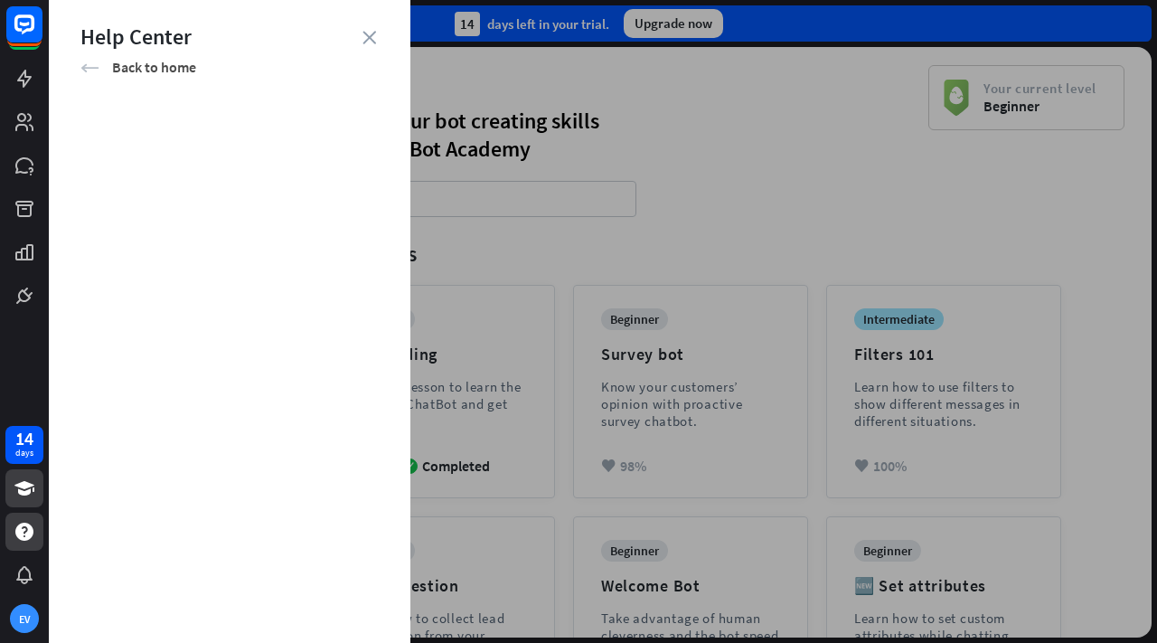
click at [103, 70] on div "arrow_left Back to home" at bounding box center [229, 67] width 298 height 20
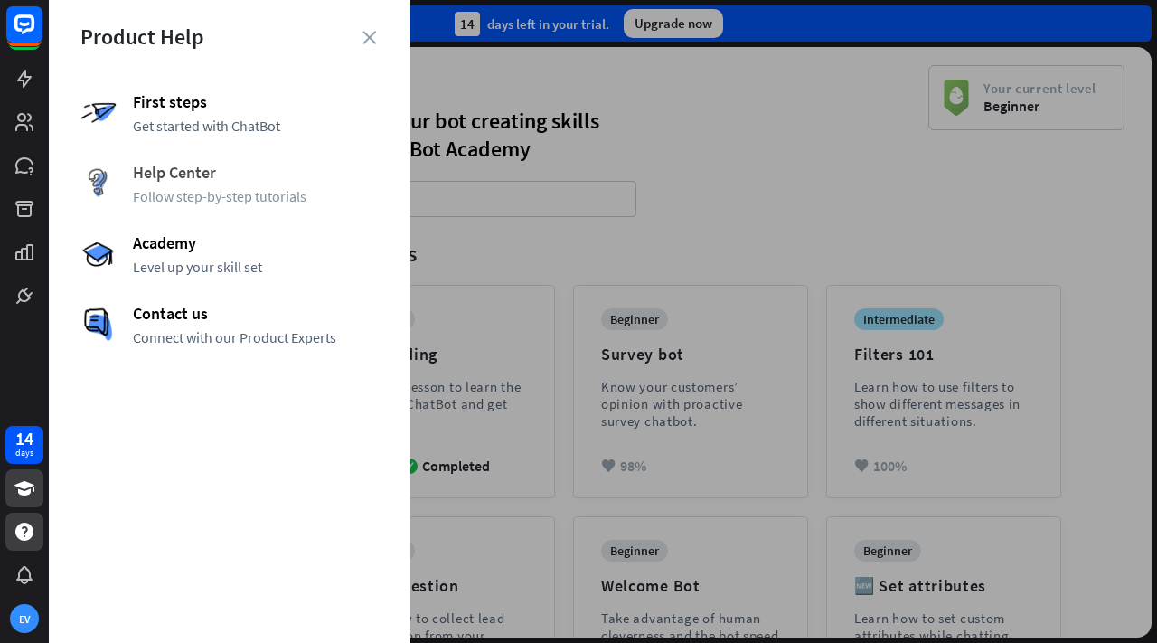
click at [195, 189] on span "Follow step-by-step tutorials" at bounding box center [256, 196] width 246 height 18
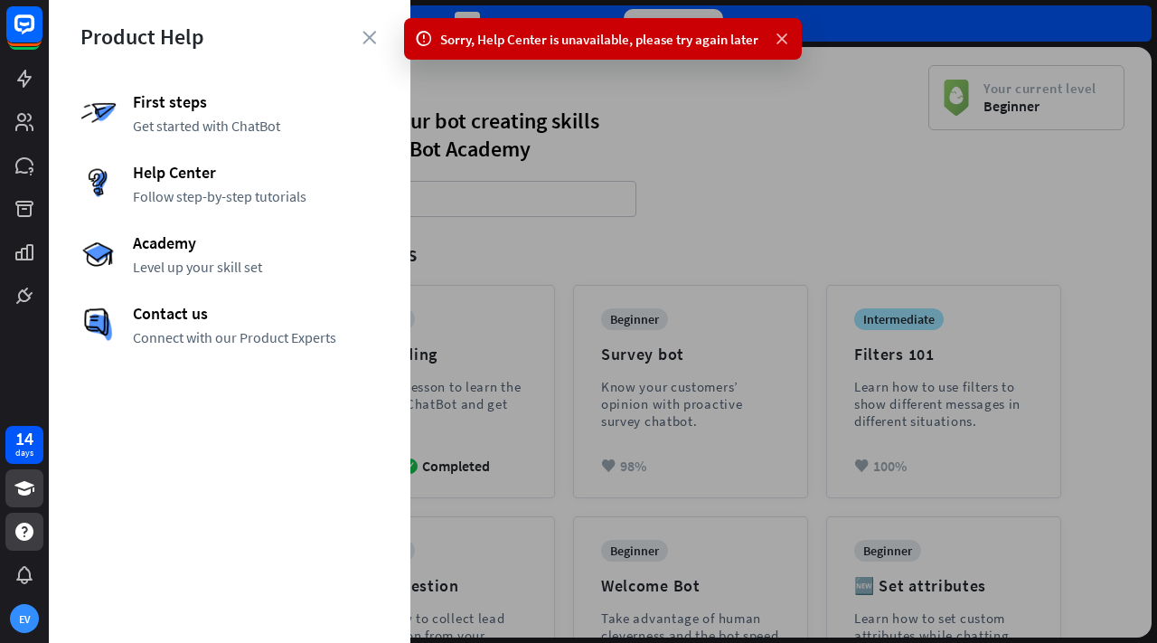
click at [779, 44] on icon at bounding box center [782, 39] width 18 height 19
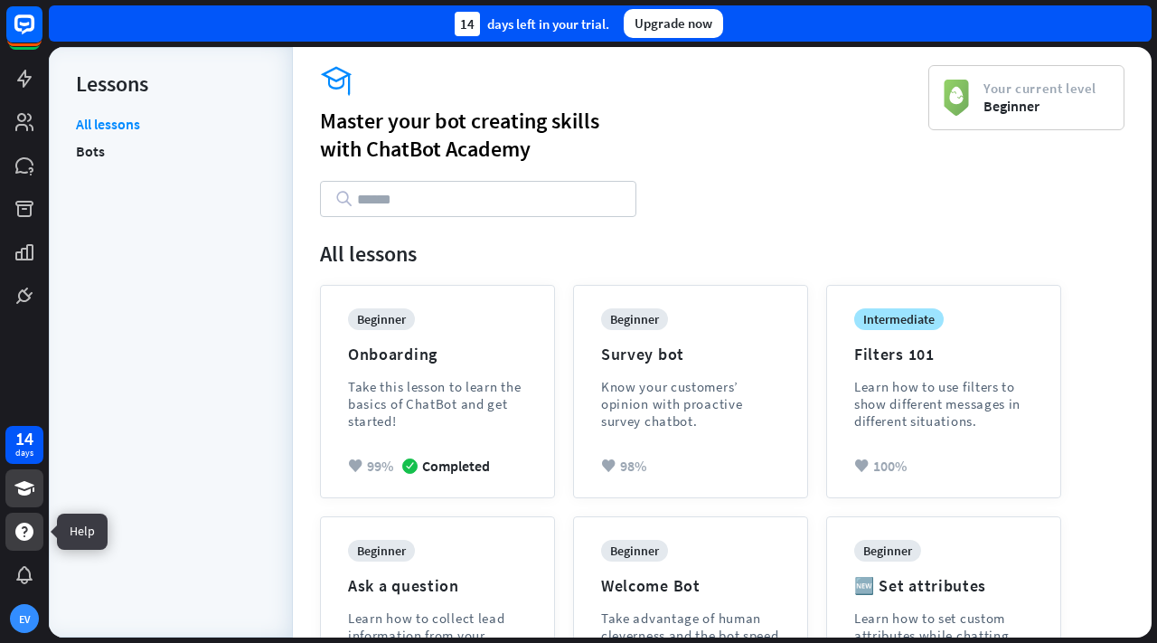
click at [23, 526] on icon at bounding box center [25, 532] width 22 height 22
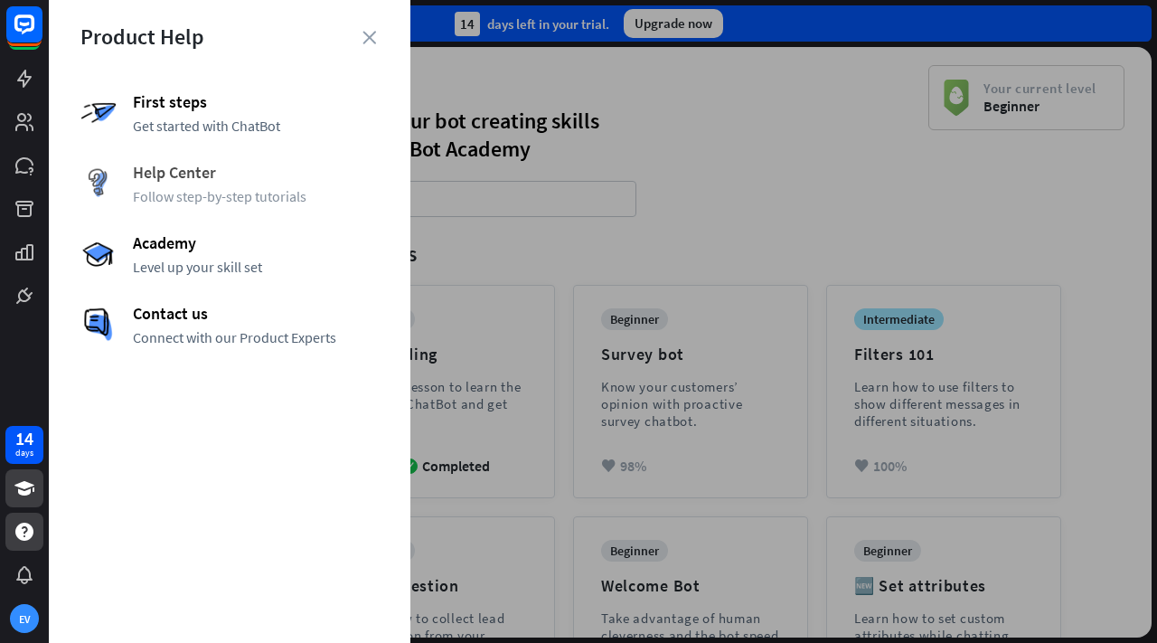
click at [264, 168] on span "Help Center" at bounding box center [256, 172] width 246 height 21
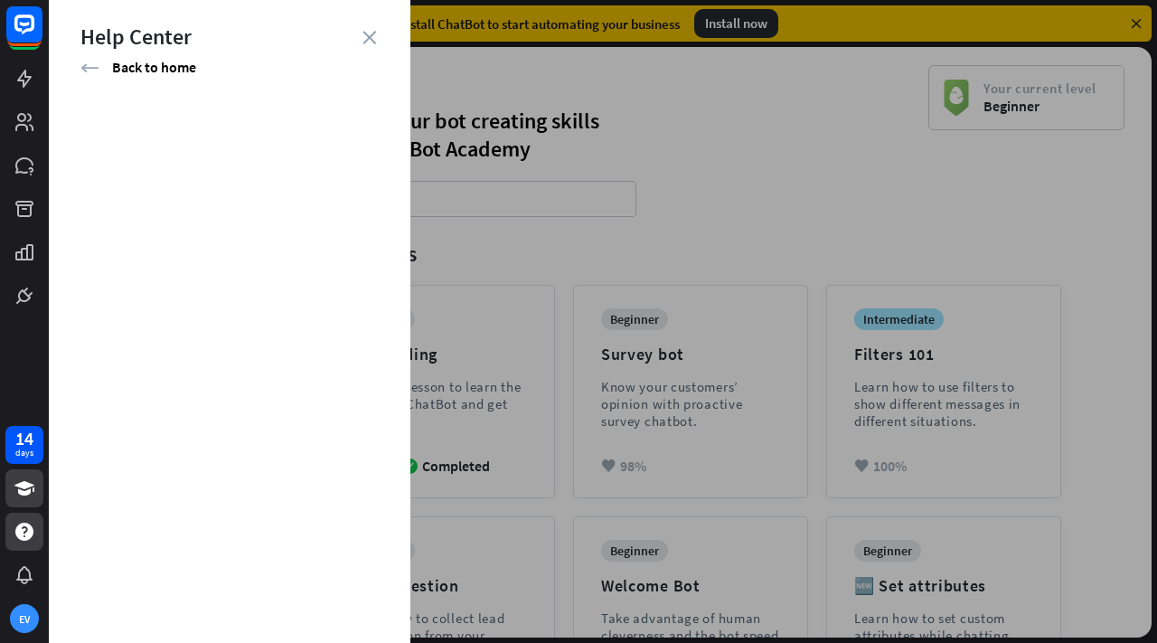
click at [363, 29] on div "Help Center" at bounding box center [229, 37] width 298 height 28
click at [369, 35] on icon "close" at bounding box center [369, 38] width 14 height 14
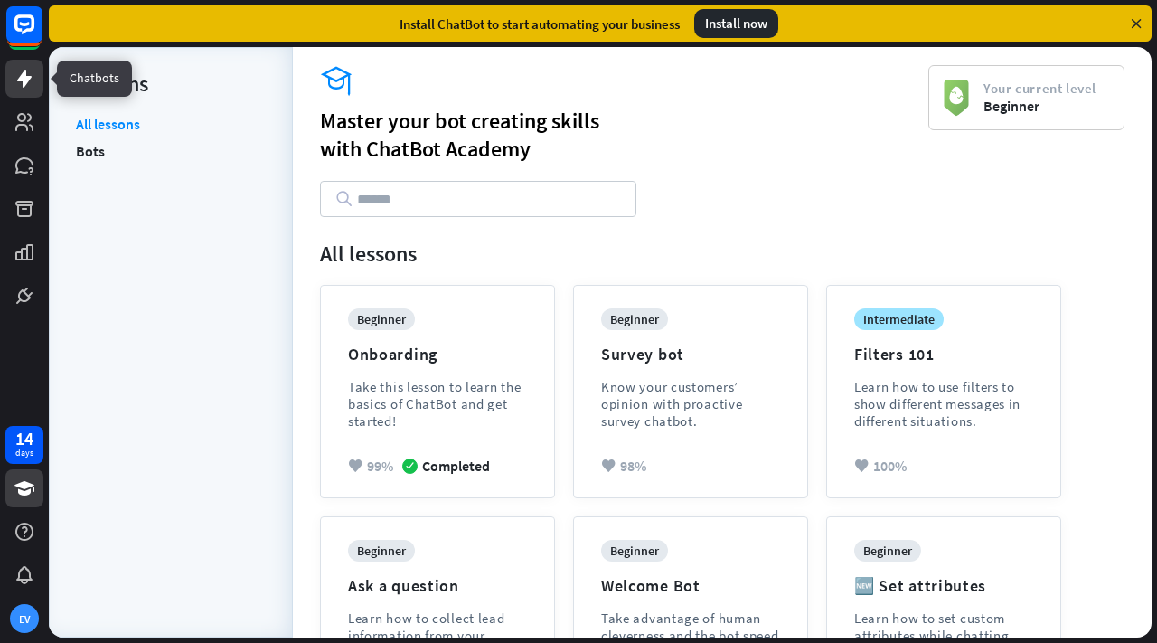
click at [25, 84] on icon at bounding box center [24, 79] width 14 height 18
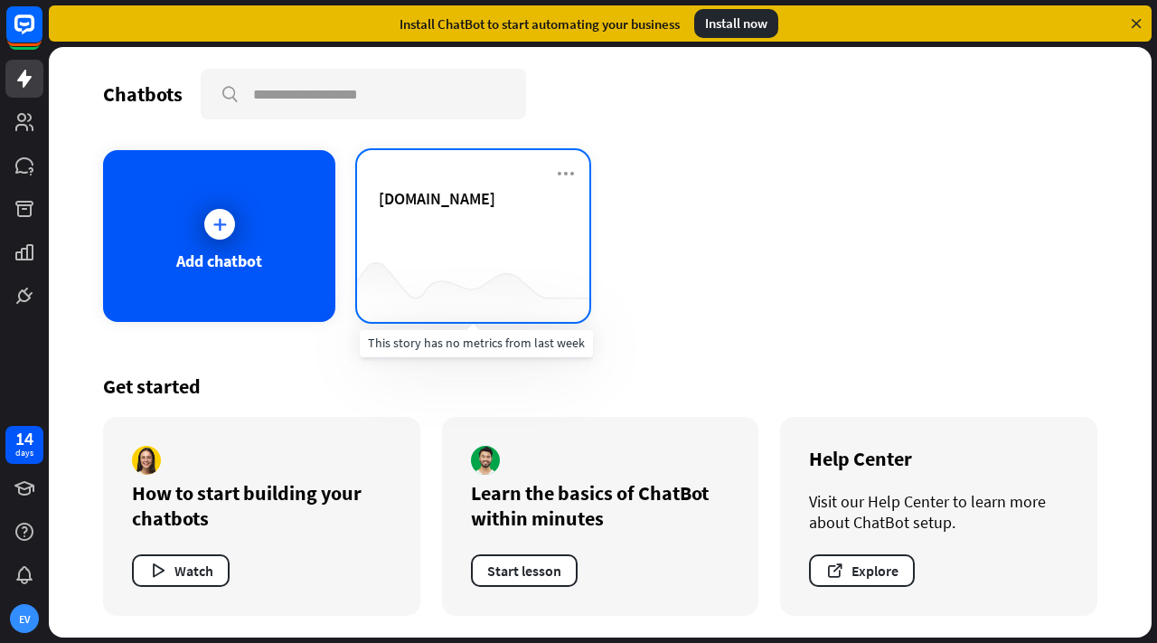
click at [460, 264] on div at bounding box center [473, 286] width 232 height 70
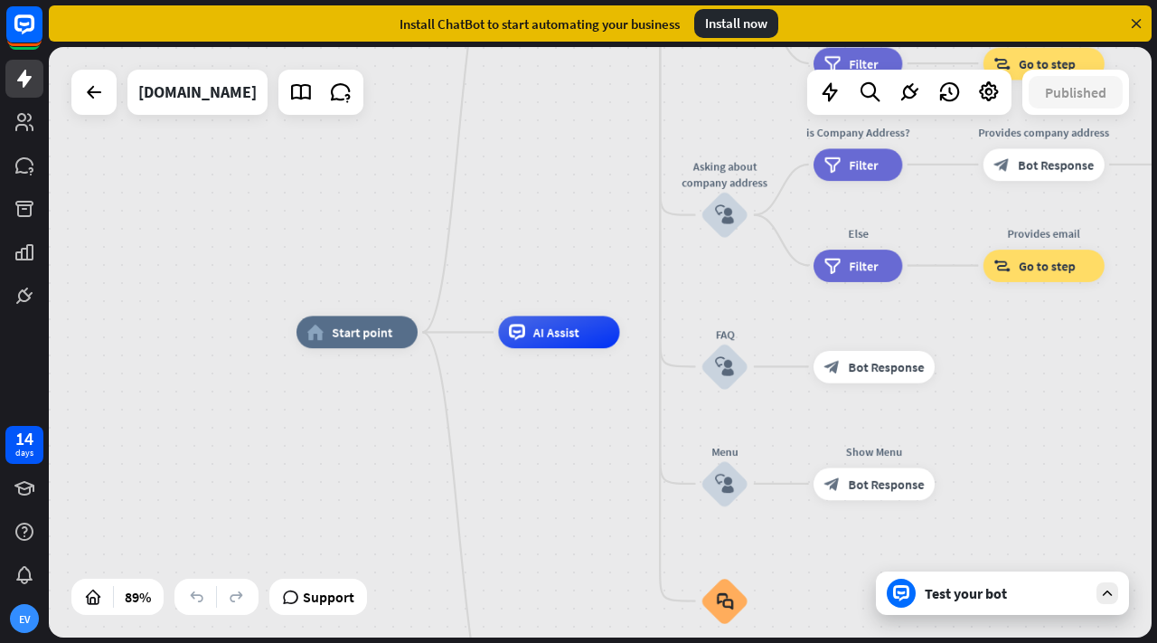
click at [1108, 584] on div at bounding box center [1107, 593] width 22 height 22
